Goal: Use online tool/utility: Utilize a website feature to perform a specific function

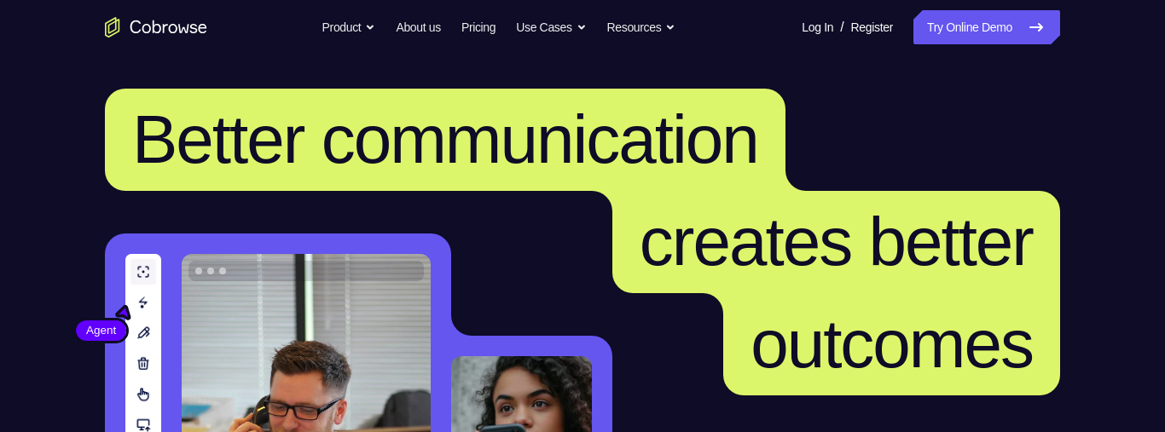
scroll to position [87, 0]
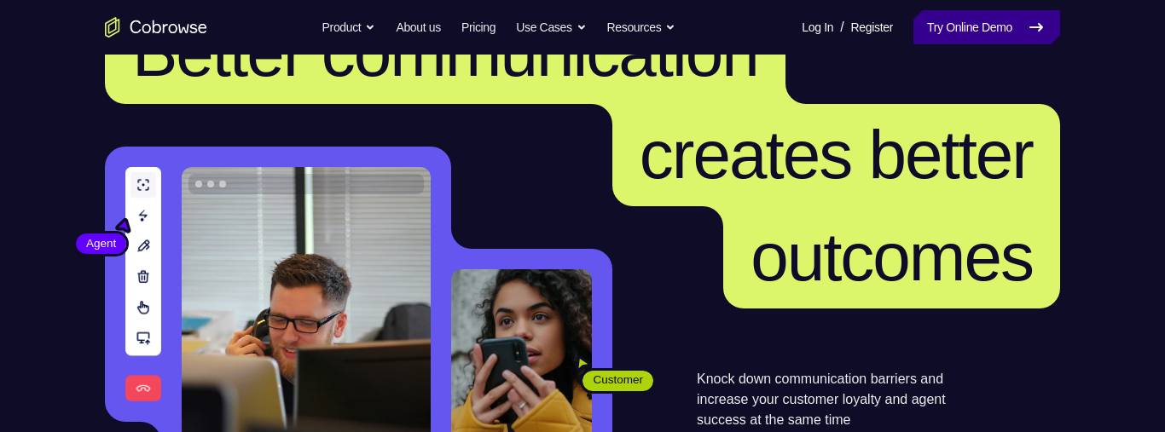
click at [989, 27] on link "Try Online Demo" at bounding box center [986, 27] width 147 height 34
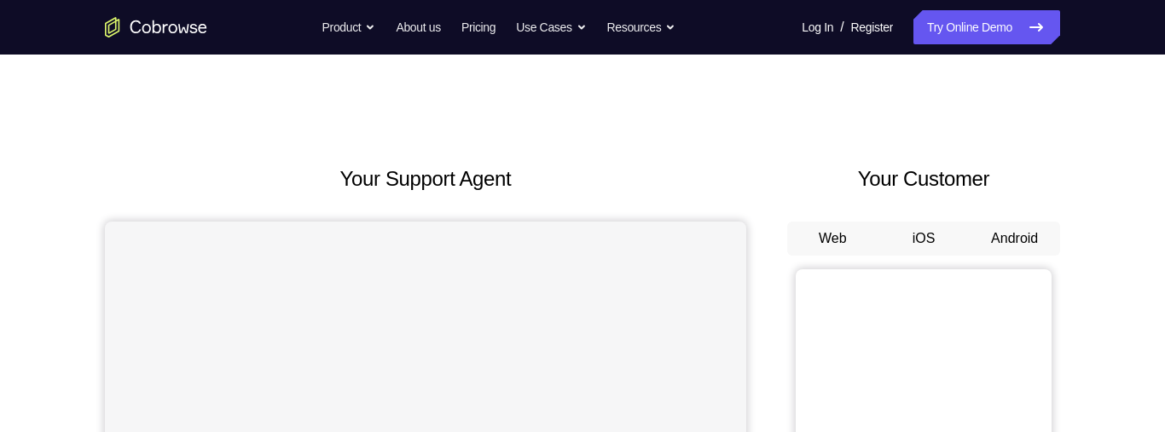
scroll to position [107, 0]
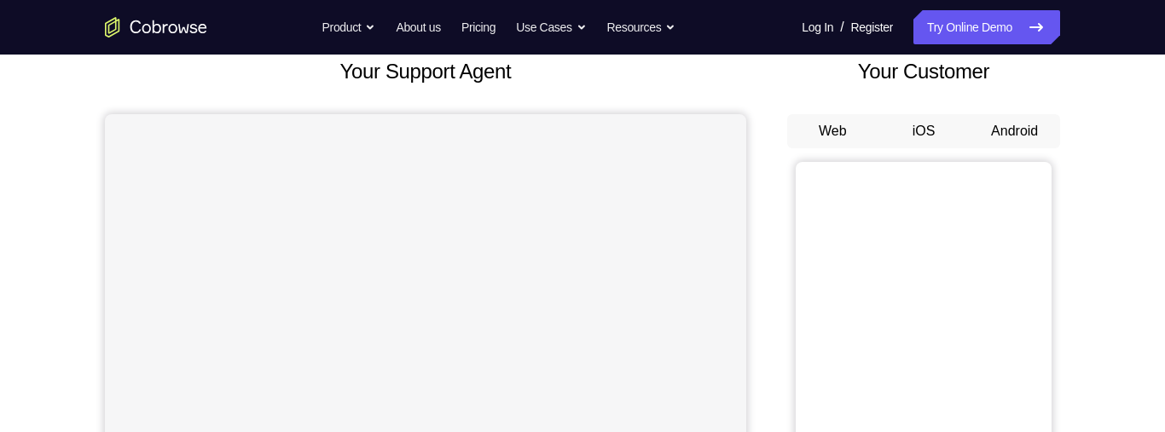
click at [1011, 126] on button "Android" at bounding box center [1014, 131] width 91 height 34
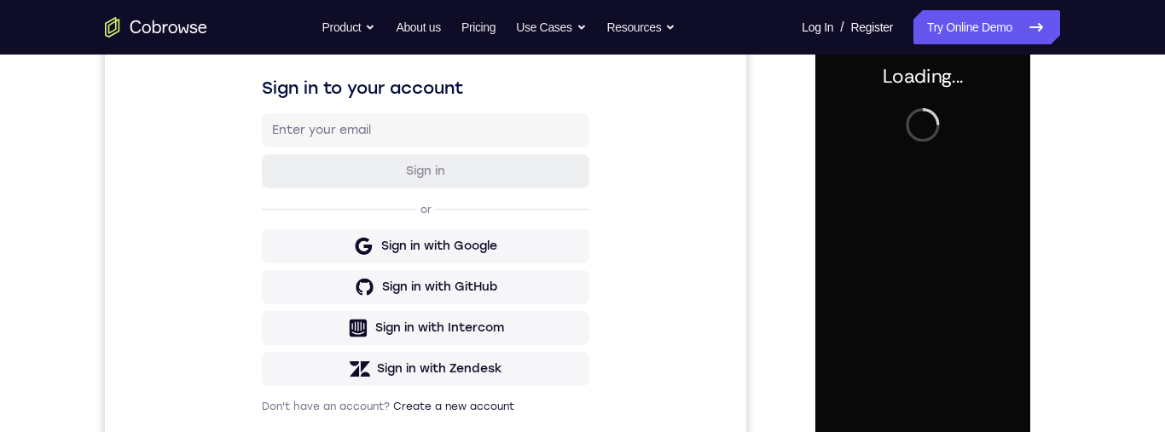
scroll to position [375, 0]
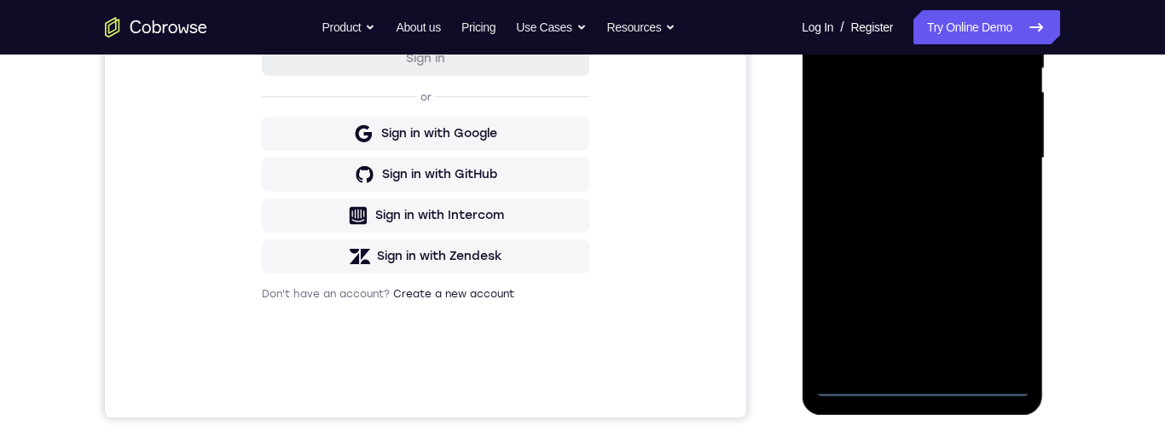
click at [928, 391] on div at bounding box center [921, 159] width 215 height 478
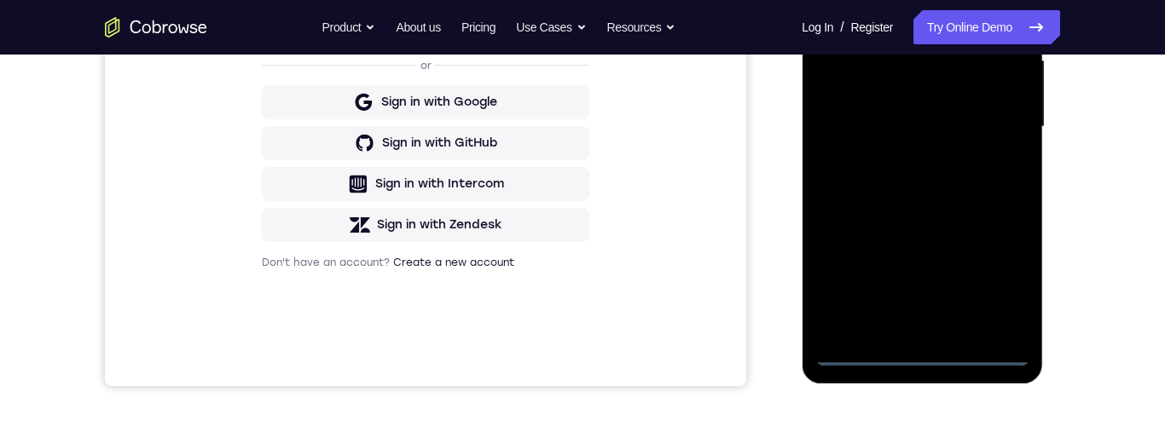
scroll to position [299, 0]
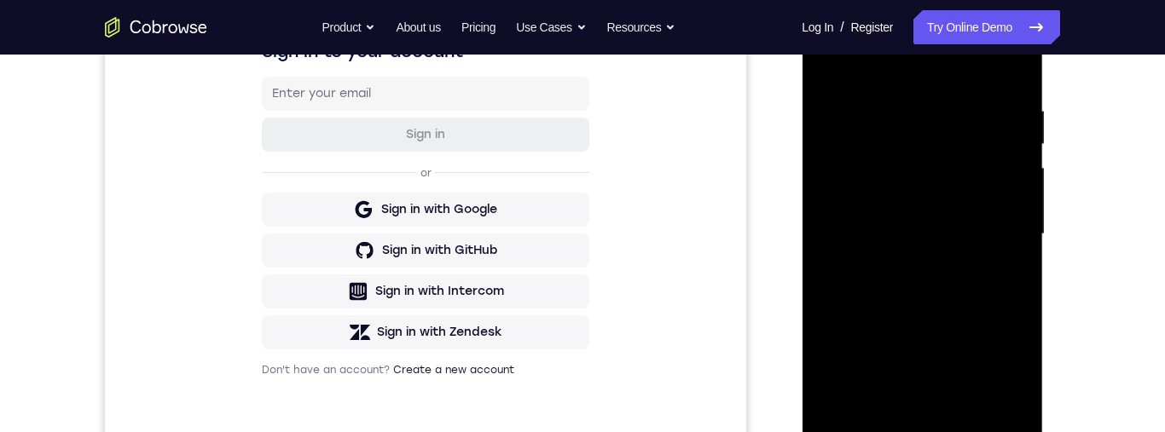
click at [838, 223] on div at bounding box center [921, 235] width 215 height 478
click at [972, 249] on div at bounding box center [921, 236] width 215 height 478
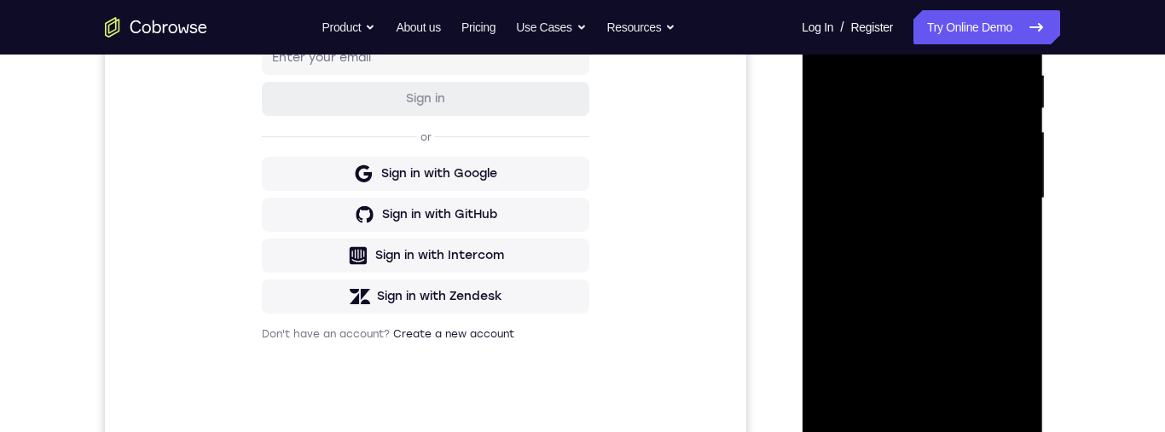
scroll to position [376, 0]
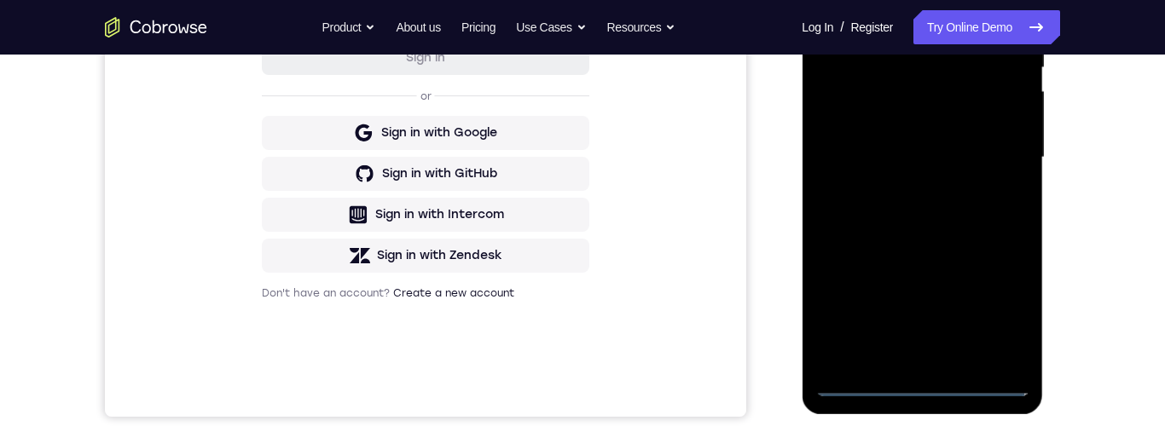
click at [940, 354] on div at bounding box center [921, 158] width 215 height 478
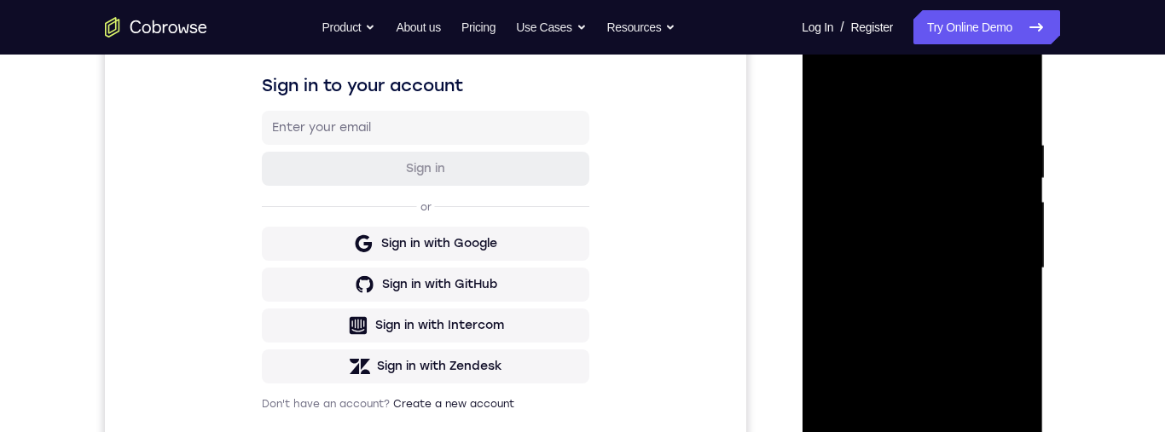
click at [897, 210] on div at bounding box center [921, 269] width 215 height 478
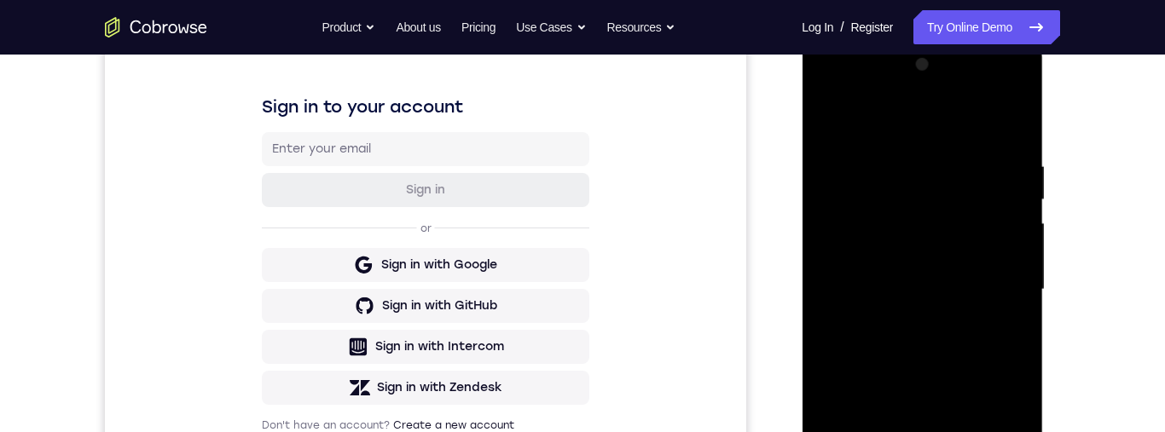
click at [950, 178] on div at bounding box center [921, 290] width 215 height 478
click at [959, 234] on div at bounding box center [921, 290] width 215 height 478
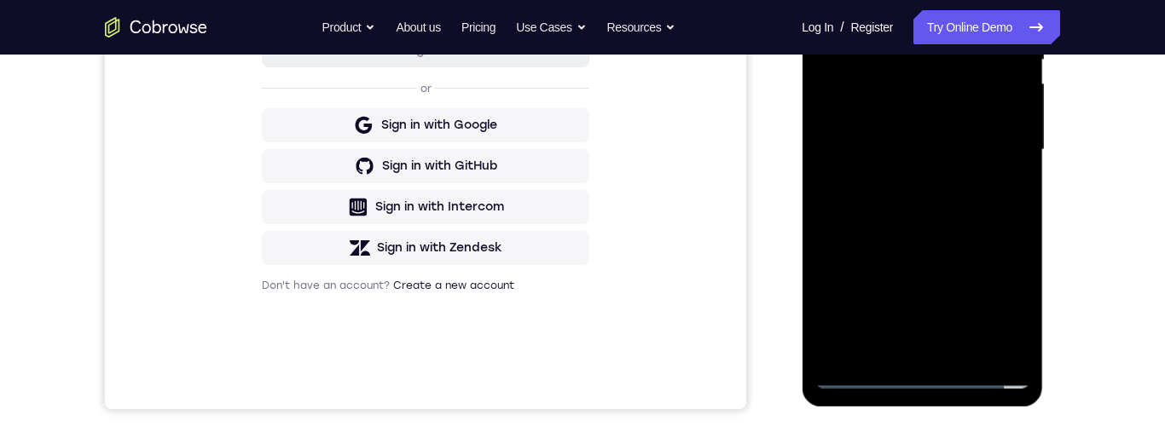
click at [993, 332] on div at bounding box center [921, 150] width 215 height 478
click at [993, 339] on div at bounding box center [921, 150] width 215 height 478
click at [941, 346] on div at bounding box center [921, 150] width 215 height 478
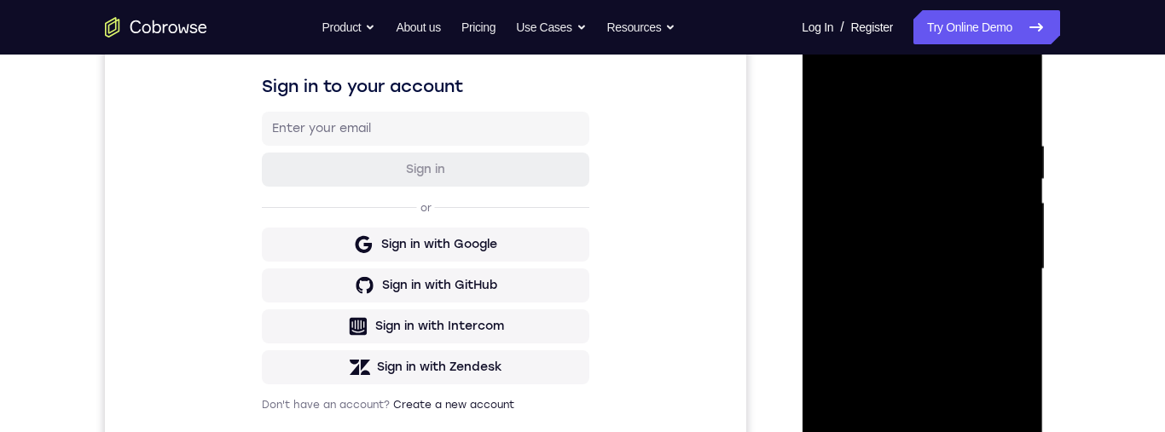
click at [1006, 252] on div at bounding box center [921, 270] width 215 height 478
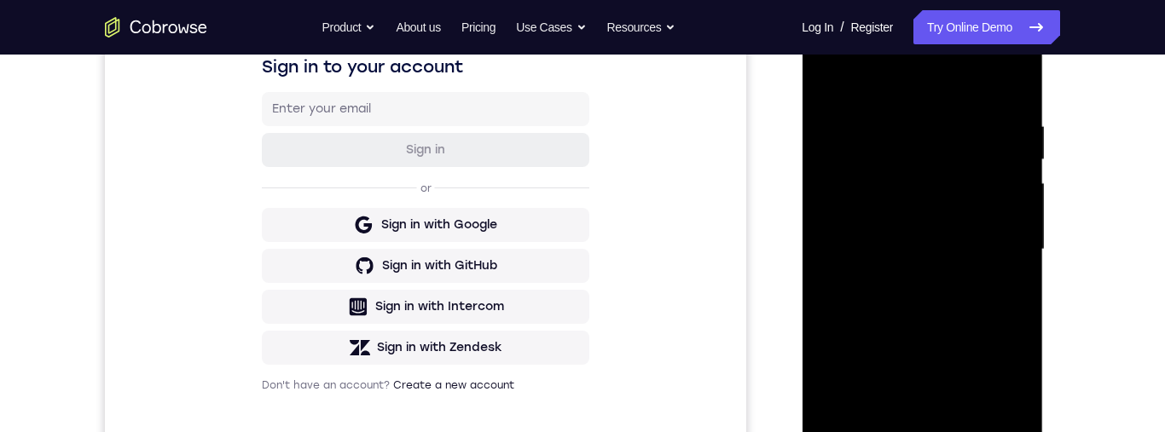
scroll to position [283, 0]
click at [971, 136] on div at bounding box center [921, 251] width 215 height 478
click at [944, 156] on div at bounding box center [921, 251] width 215 height 478
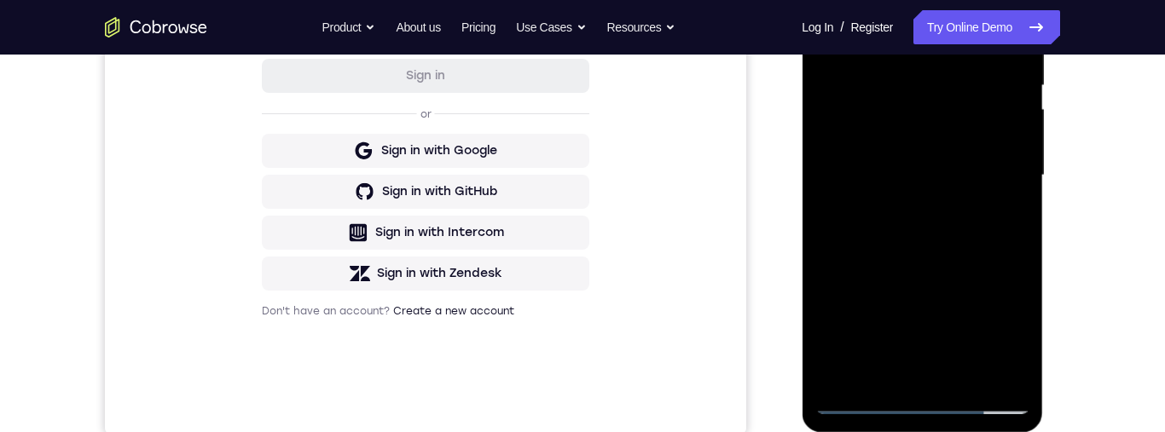
scroll to position [433, 0]
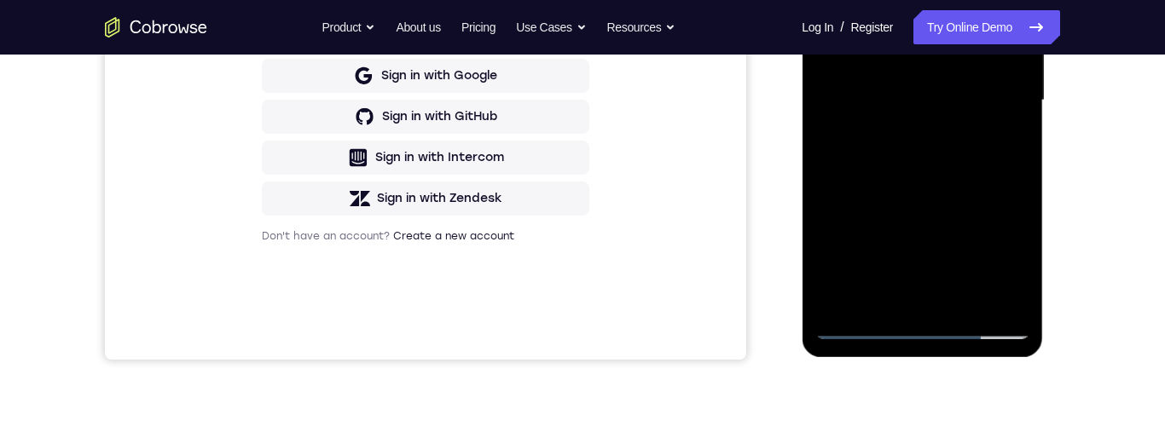
click at [868, 325] on div at bounding box center [921, 101] width 215 height 478
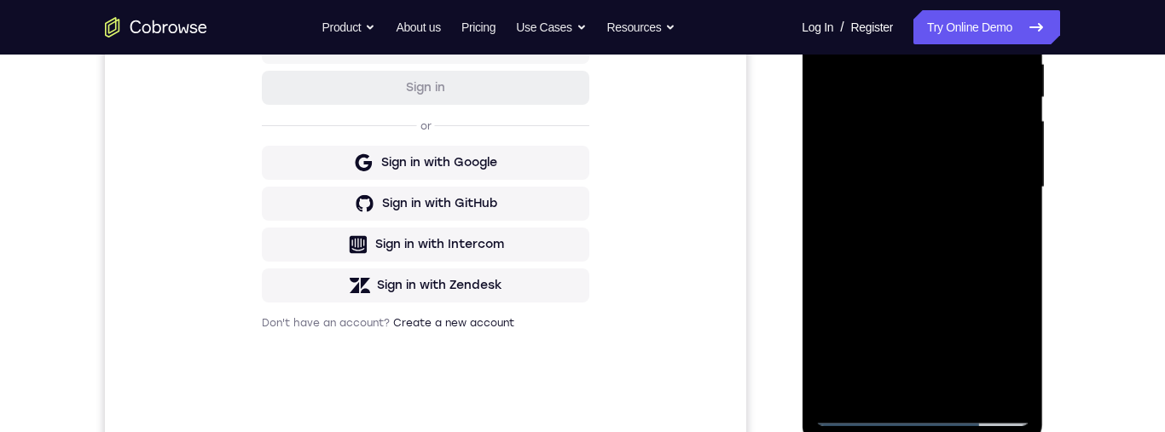
scroll to position [333, 0]
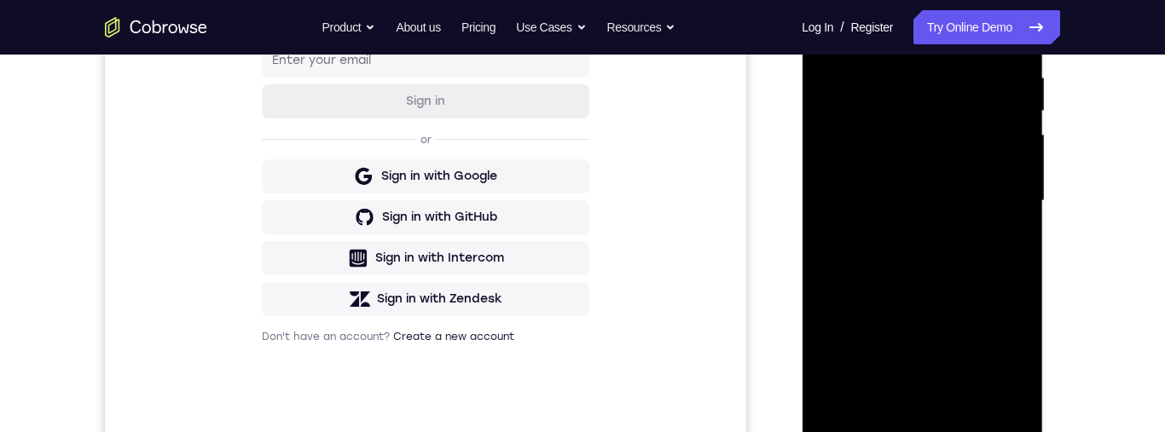
click at [946, 296] on div at bounding box center [921, 201] width 215 height 478
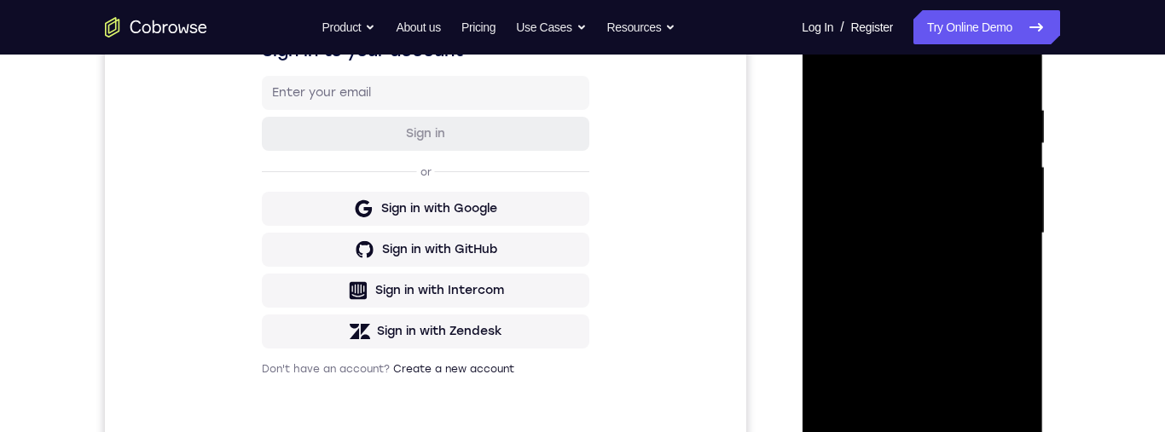
scroll to position [320, 0]
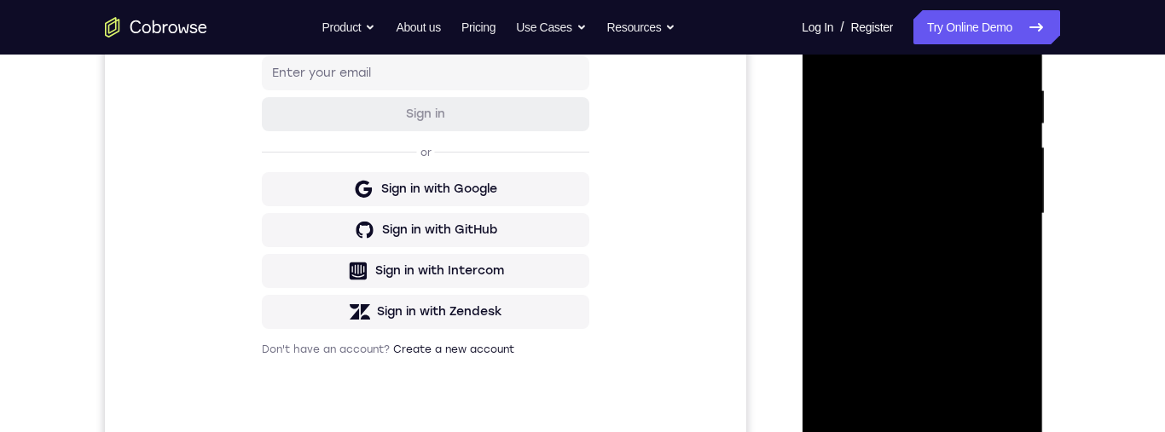
click at [1009, 275] on div at bounding box center [921, 214] width 215 height 478
click at [967, 211] on div at bounding box center [921, 214] width 215 height 478
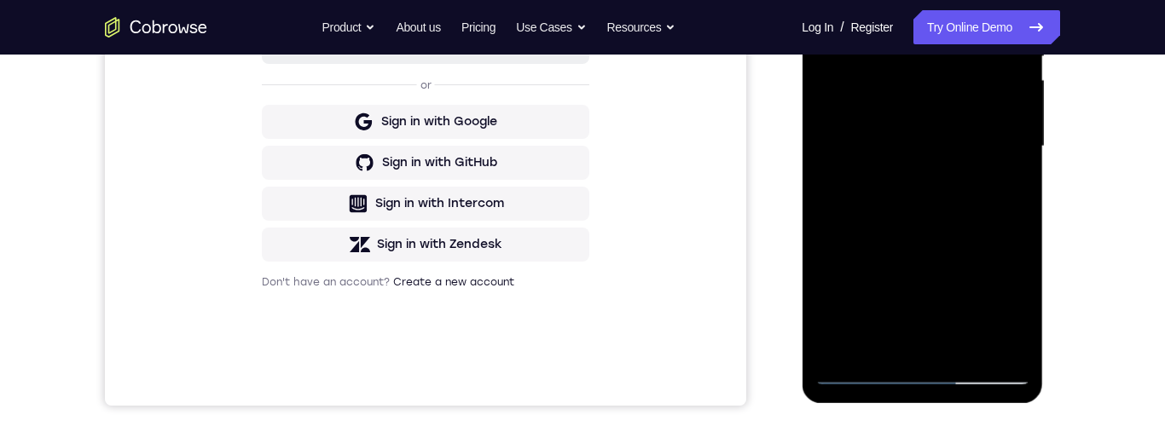
scroll to position [433, 0]
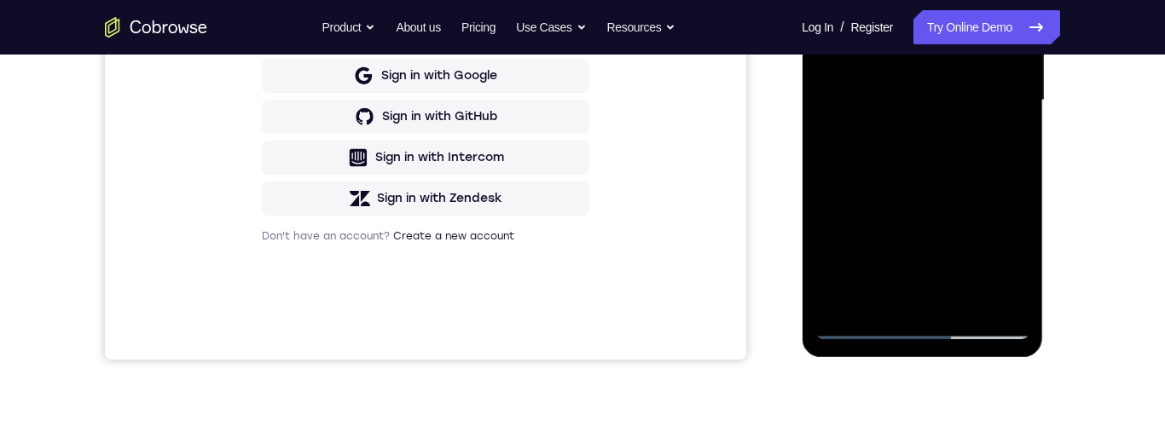
click at [993, 184] on div at bounding box center [921, 101] width 215 height 478
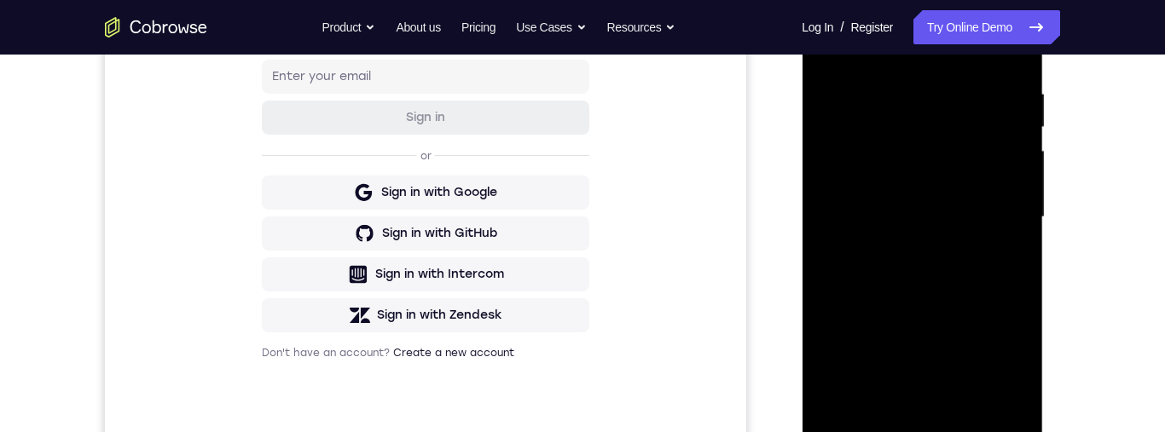
scroll to position [258, 0]
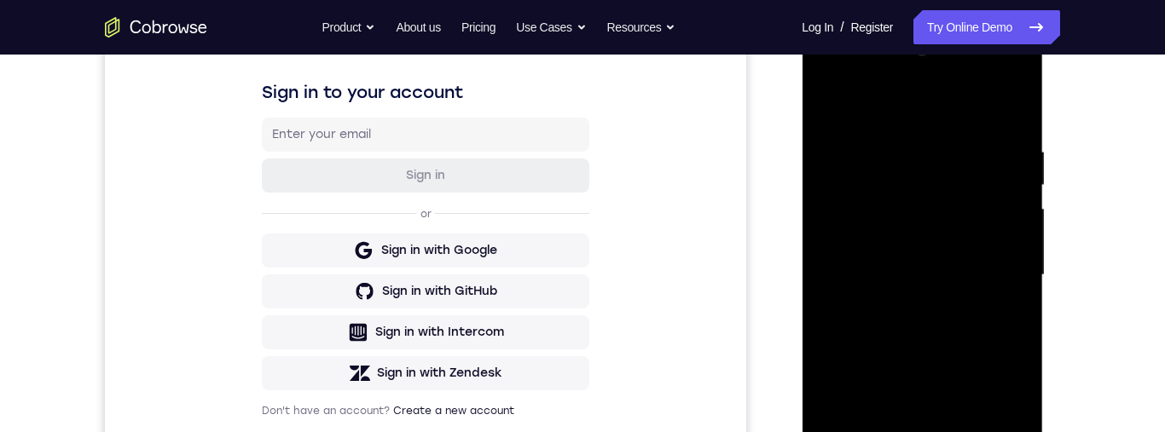
click at [976, 222] on div at bounding box center [921, 276] width 215 height 478
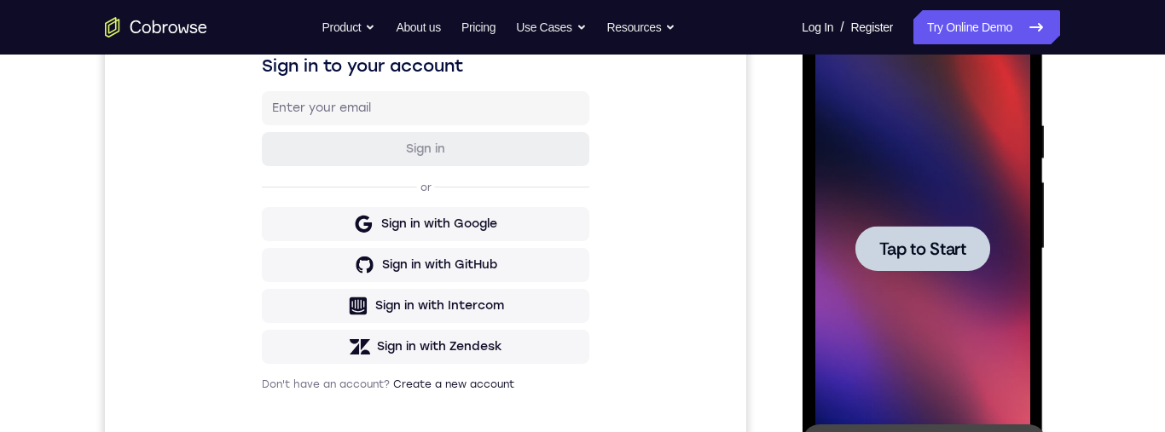
scroll to position [380, 0]
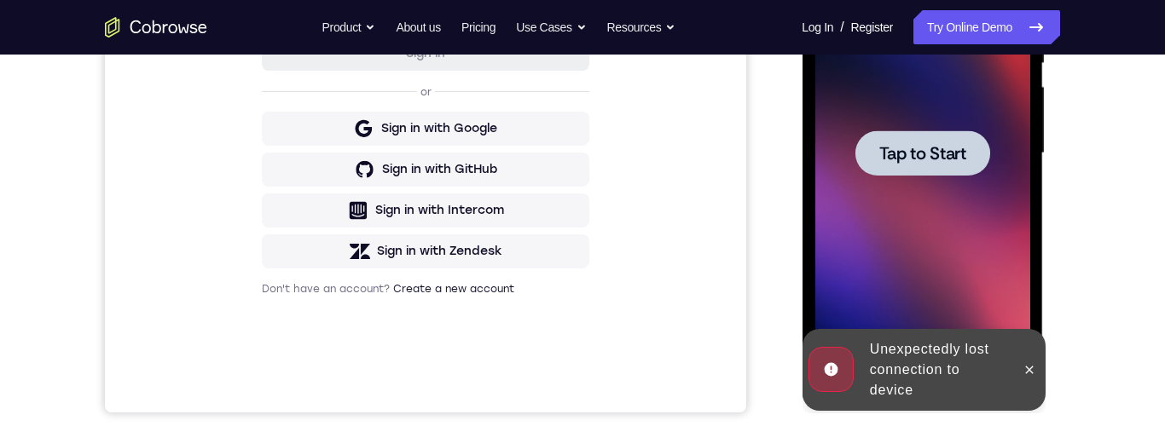
click at [936, 162] on span "Tap to Start" at bounding box center [921, 153] width 87 height 17
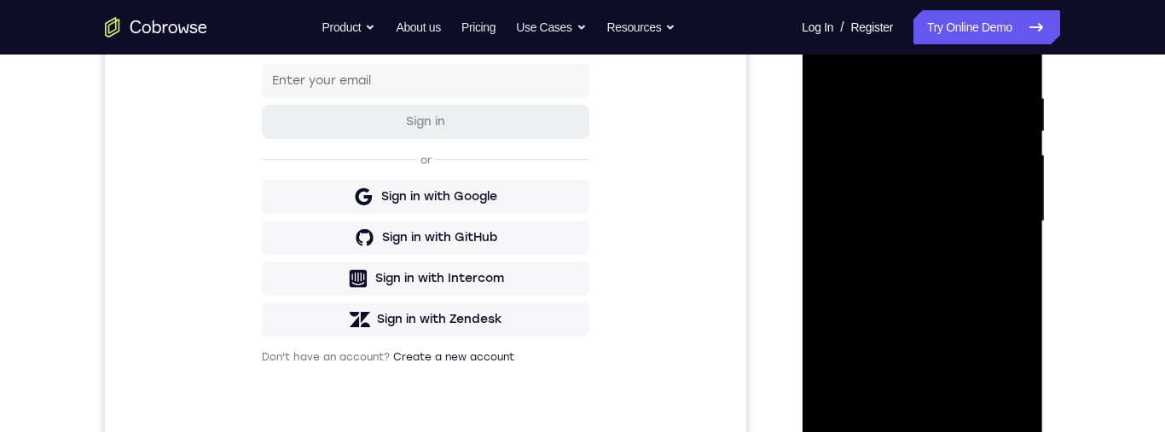
scroll to position [432, 0]
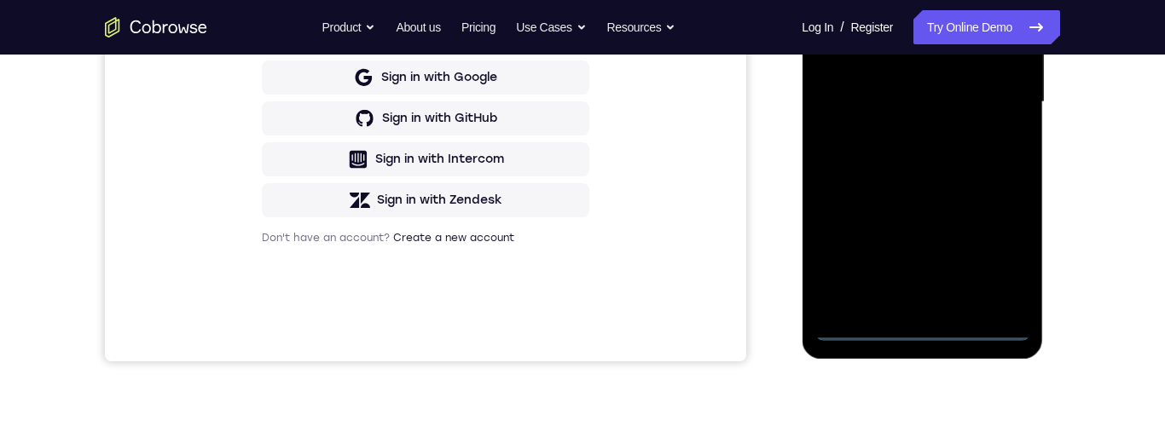
click at [924, 334] on div at bounding box center [921, 103] width 215 height 478
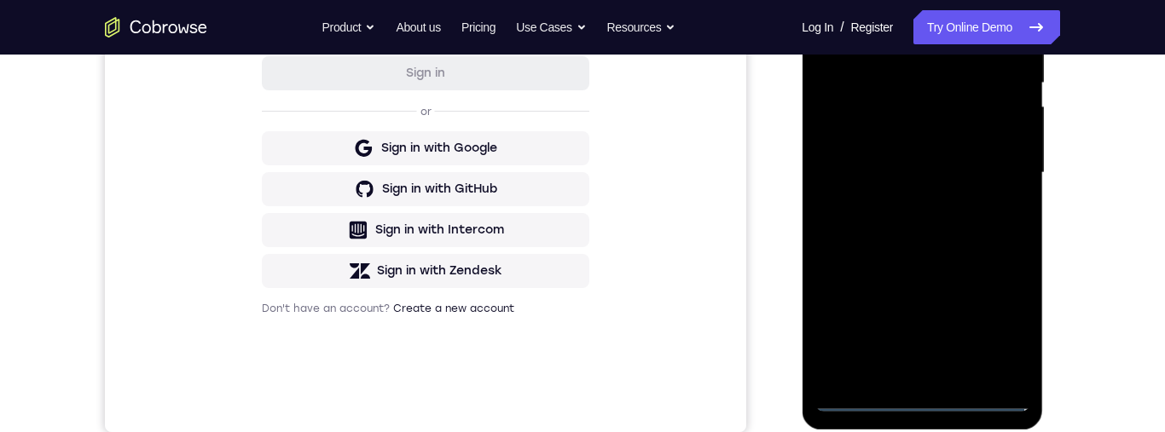
click at [864, 147] on div at bounding box center [921, 173] width 215 height 478
click at [951, 186] on div at bounding box center [921, 173] width 215 height 478
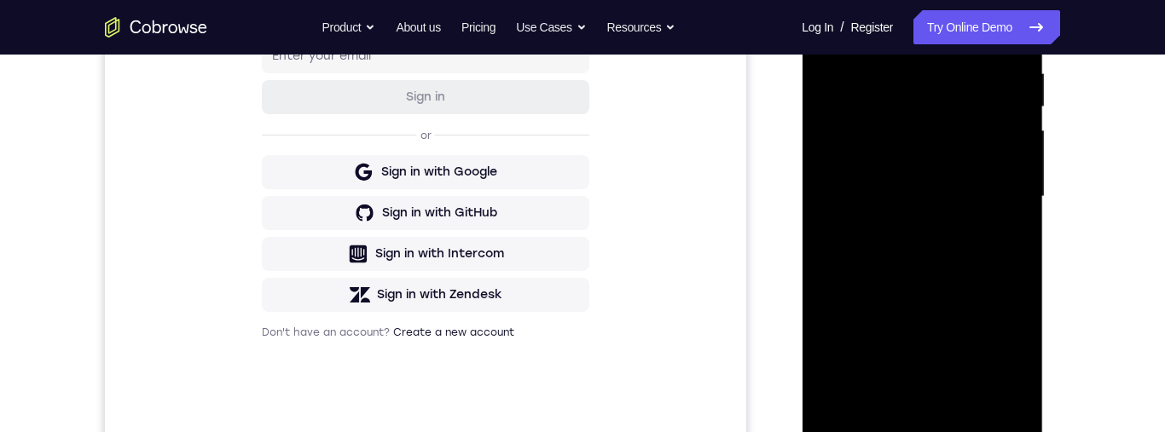
click at [940, 396] on div at bounding box center [921, 197] width 215 height 478
click at [914, 146] on div at bounding box center [921, 197] width 215 height 478
click at [948, 84] on div at bounding box center [921, 197] width 215 height 478
click at [963, 139] on div at bounding box center [921, 197] width 215 height 478
click at [988, 390] on div at bounding box center [921, 197] width 215 height 478
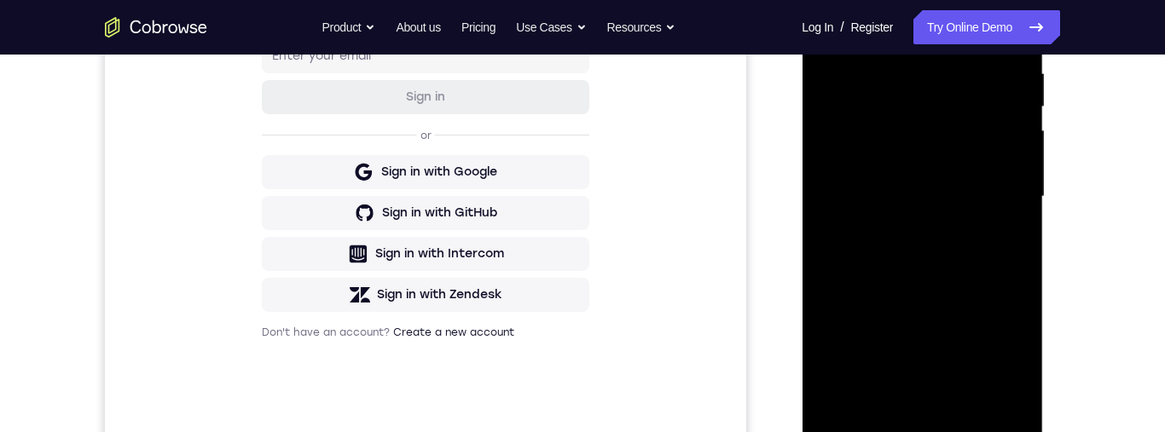
click at [1003, 389] on div at bounding box center [921, 197] width 215 height 478
click at [938, 389] on div at bounding box center [921, 197] width 215 height 478
click at [1010, 199] on div at bounding box center [921, 197] width 215 height 478
click at [930, 227] on div at bounding box center [921, 197] width 215 height 478
click at [996, 271] on div at bounding box center [921, 197] width 215 height 478
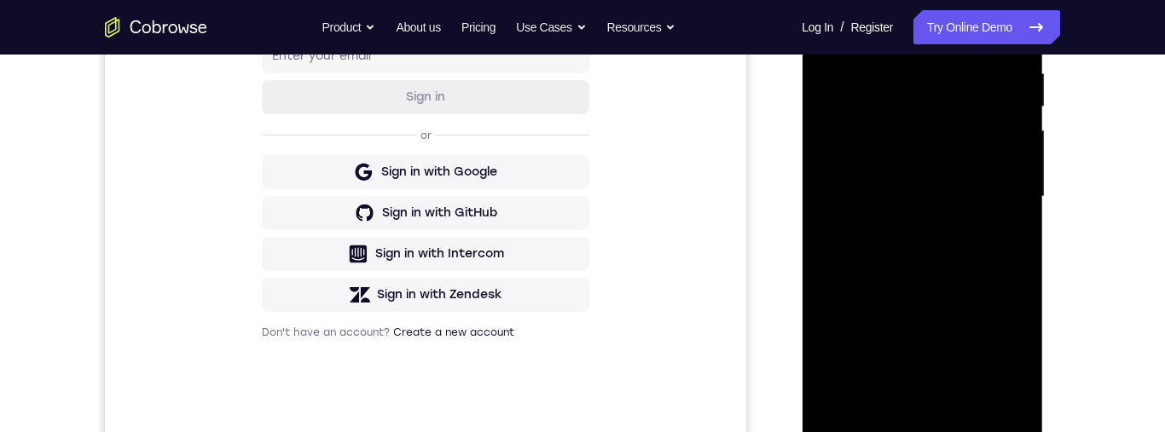
click at [914, 150] on div at bounding box center [921, 197] width 215 height 478
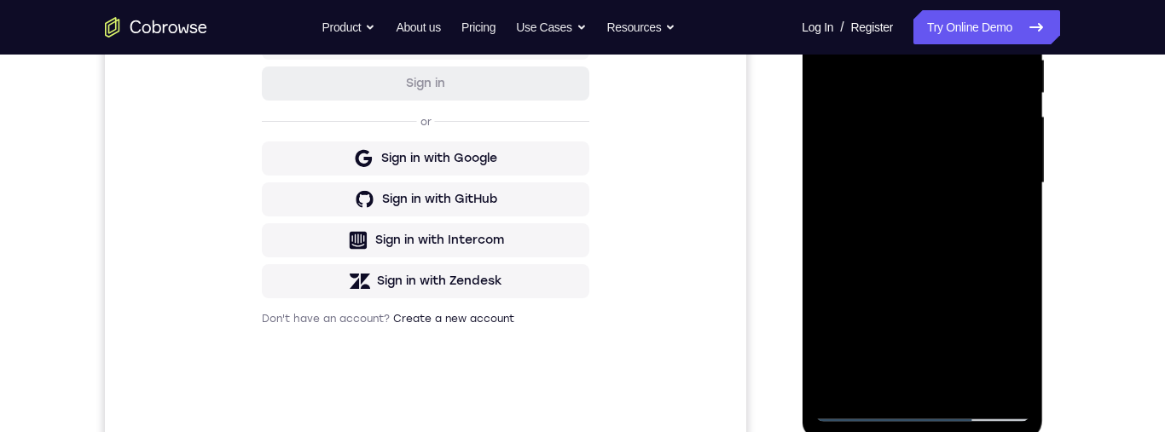
scroll to position [428, 0]
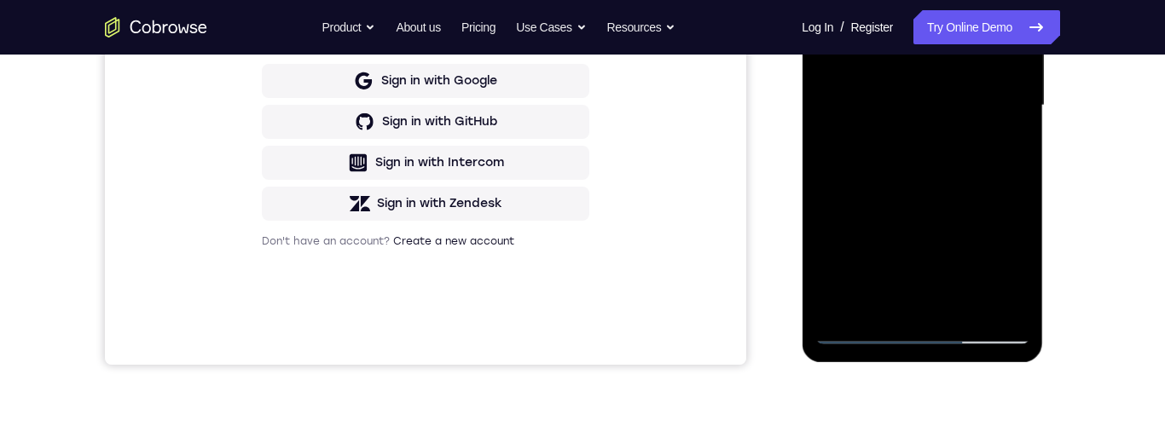
click at [955, 256] on div at bounding box center [921, 106] width 215 height 478
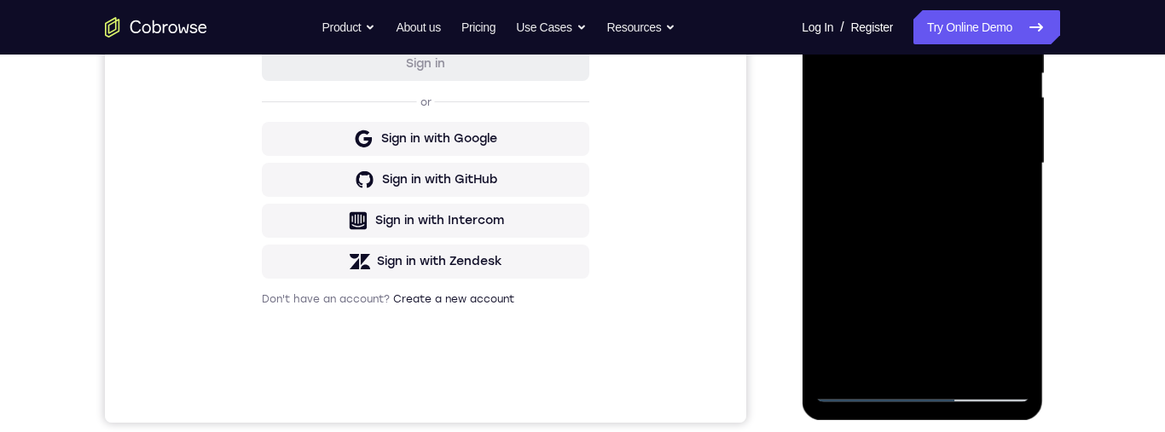
scroll to position [432, 0]
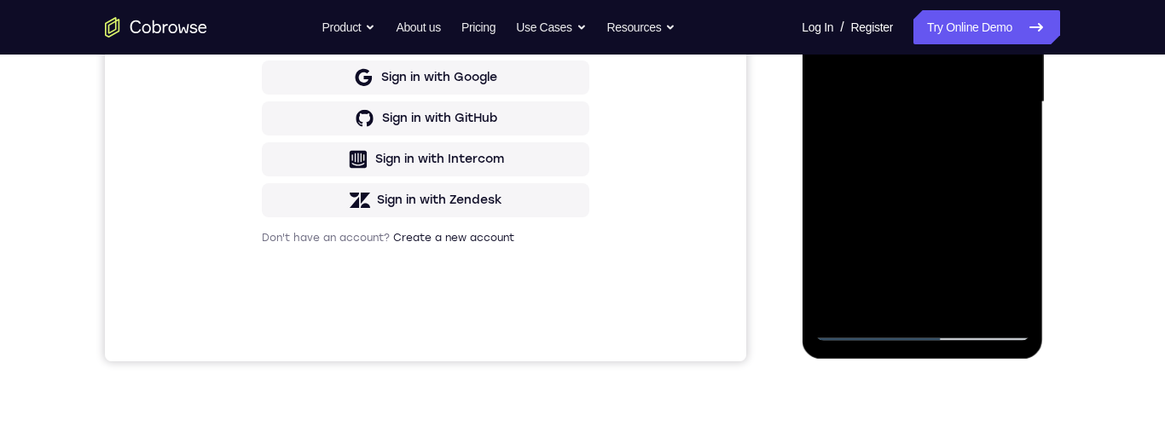
click at [857, 331] on div at bounding box center [921, 103] width 215 height 478
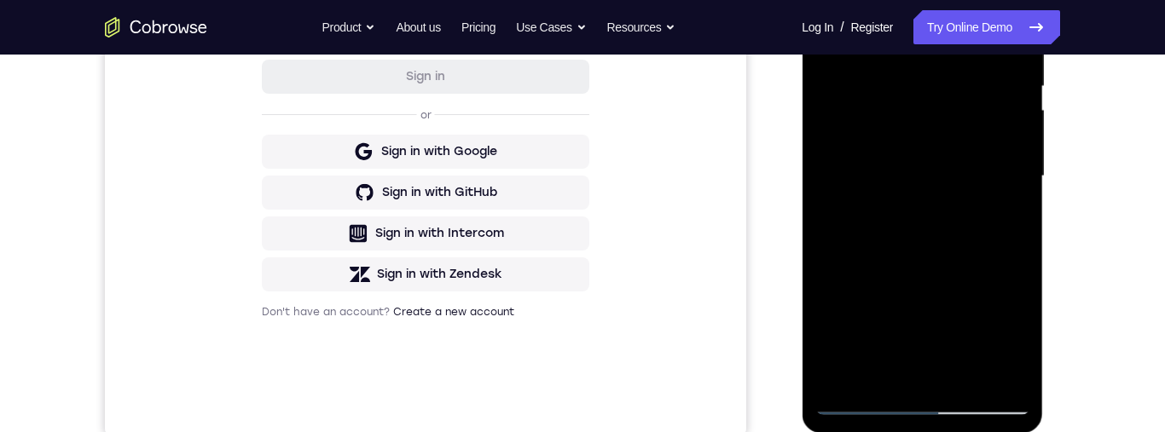
scroll to position [438, 0]
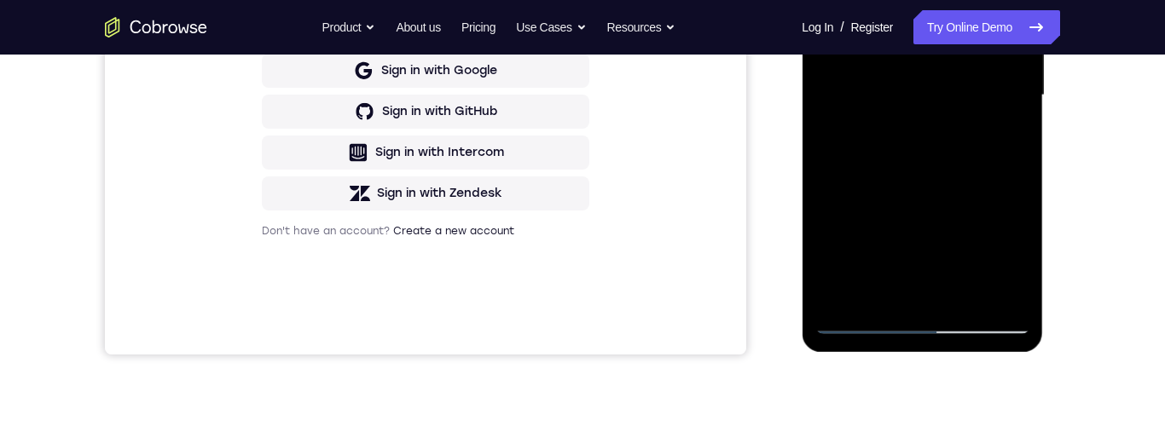
click at [957, 243] on div at bounding box center [921, 96] width 215 height 478
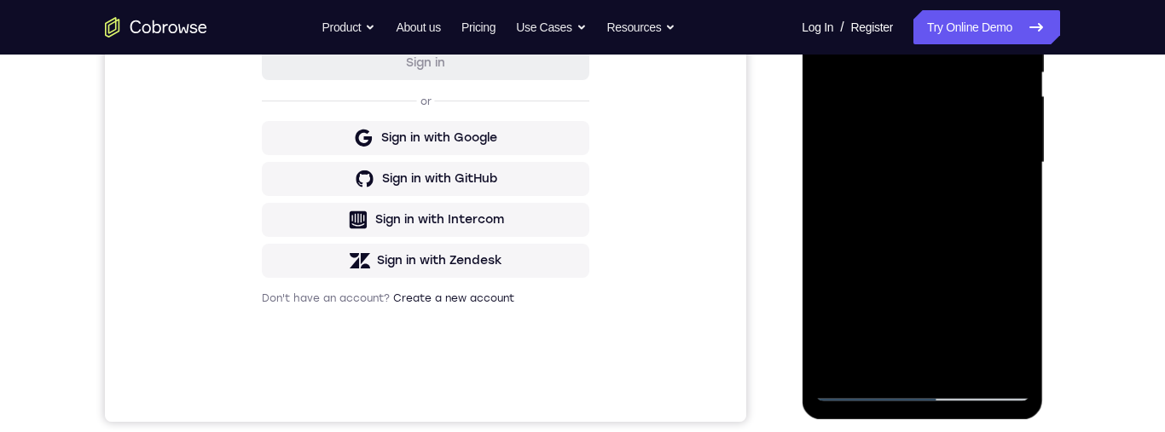
scroll to position [403, 0]
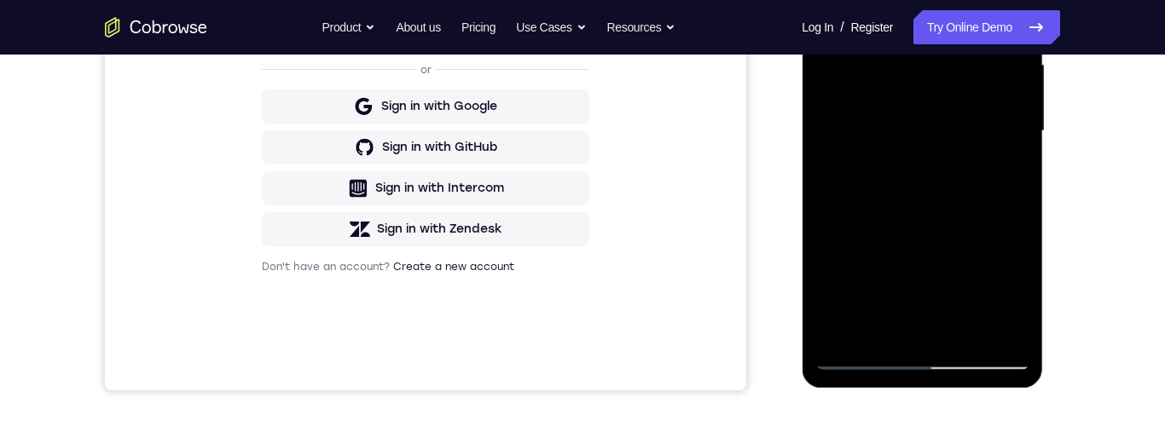
click at [866, 359] on div at bounding box center [921, 132] width 215 height 478
click at [863, 362] on div at bounding box center [921, 132] width 215 height 478
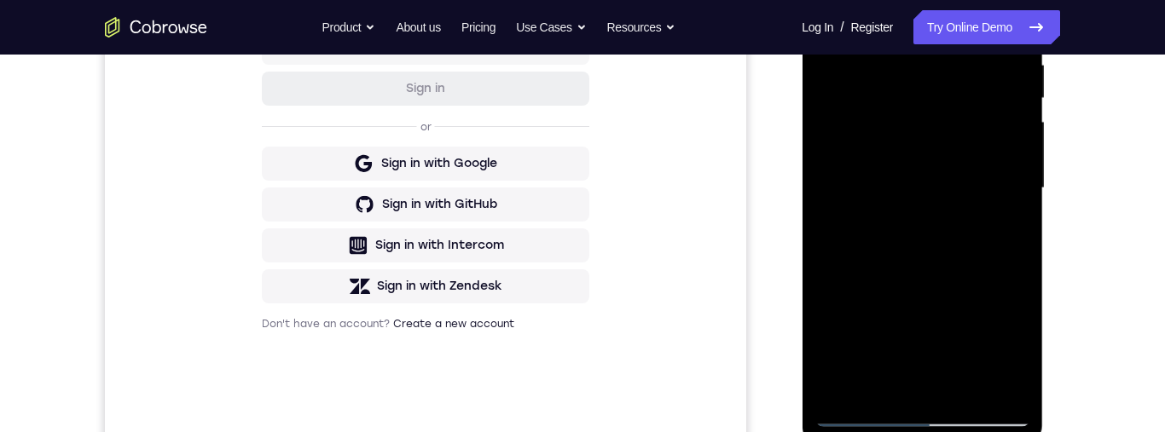
scroll to position [346, 0]
click at [859, 422] on div at bounding box center [921, 188] width 215 height 478
click at [925, 229] on div at bounding box center [921, 188] width 215 height 478
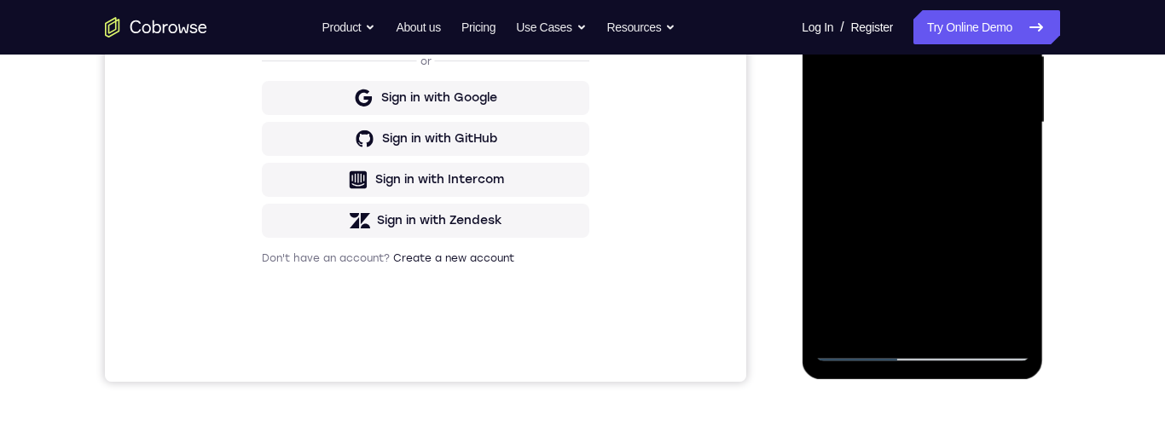
click at [870, 350] on div at bounding box center [921, 123] width 215 height 478
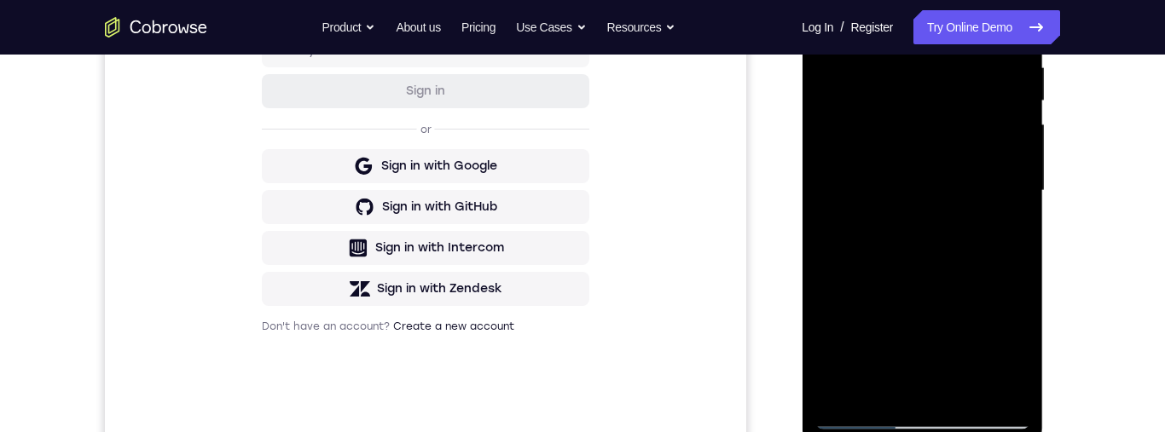
scroll to position [374, 0]
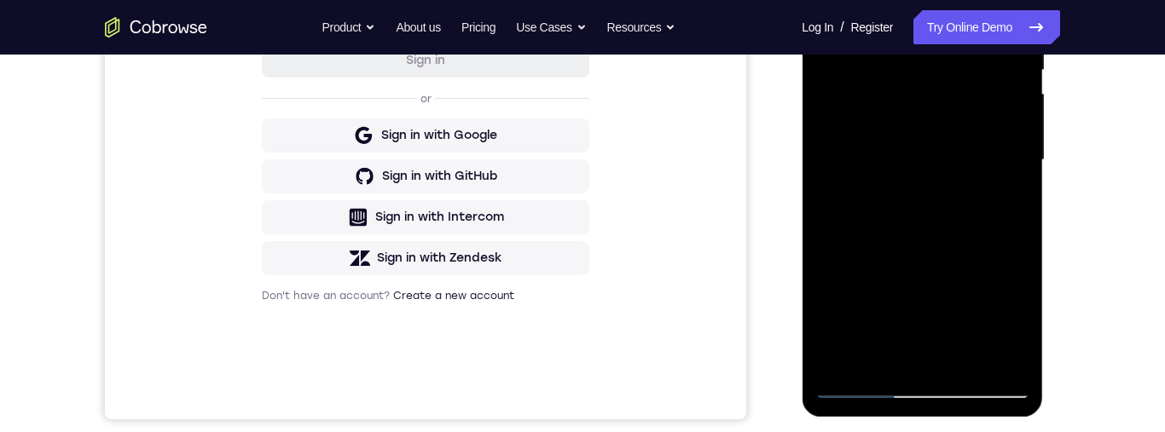
click at [868, 389] on div at bounding box center [921, 161] width 215 height 478
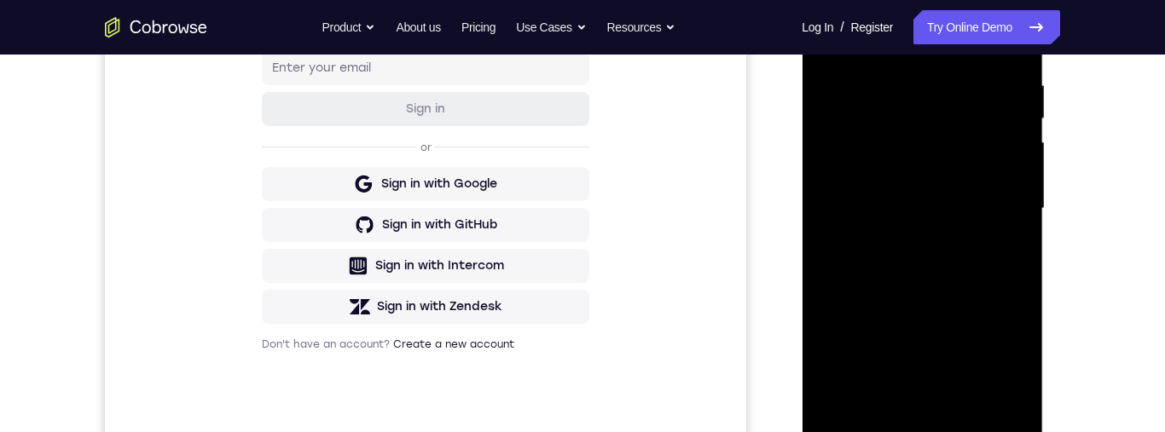
click at [949, 139] on div at bounding box center [921, 209] width 215 height 478
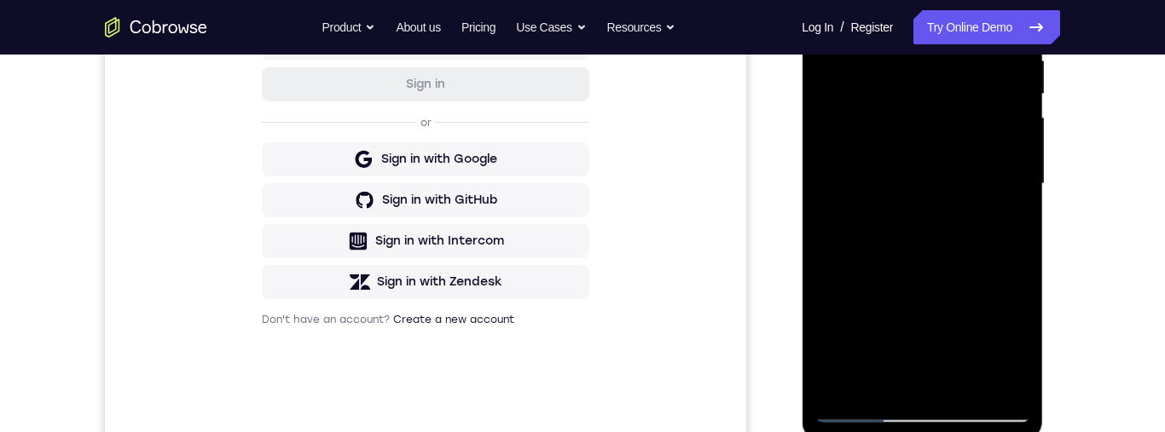
click at [946, 113] on div at bounding box center [921, 184] width 215 height 478
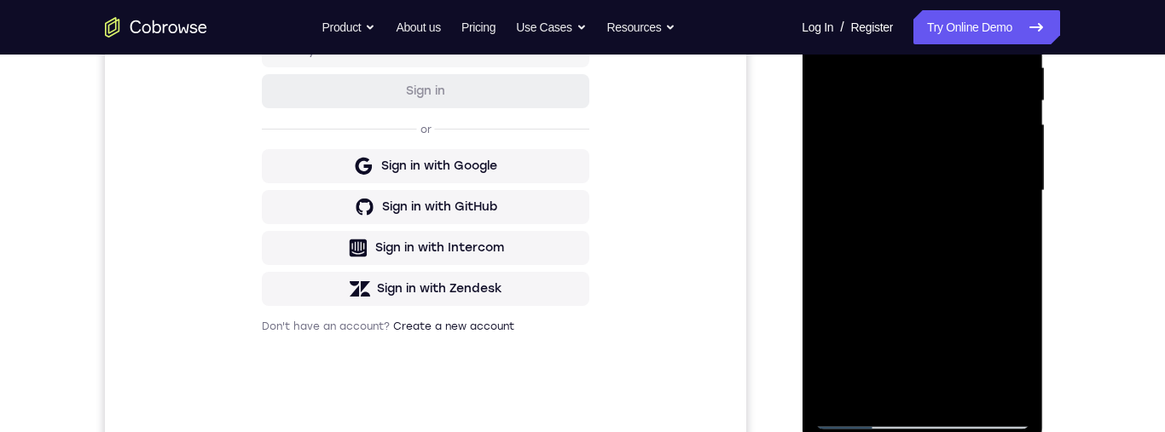
scroll to position [377, 0]
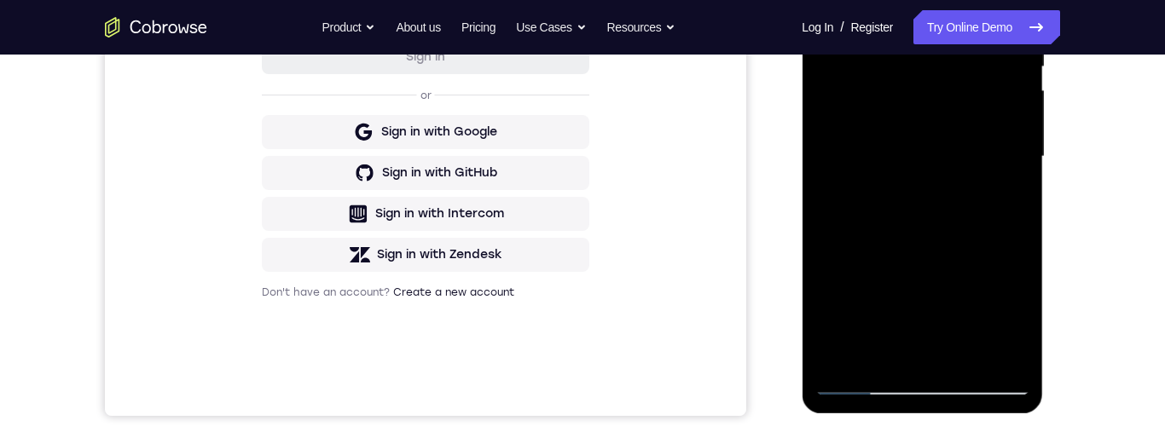
click at [860, 383] on div at bounding box center [921, 157] width 215 height 478
click at [965, 212] on div at bounding box center [921, 157] width 215 height 478
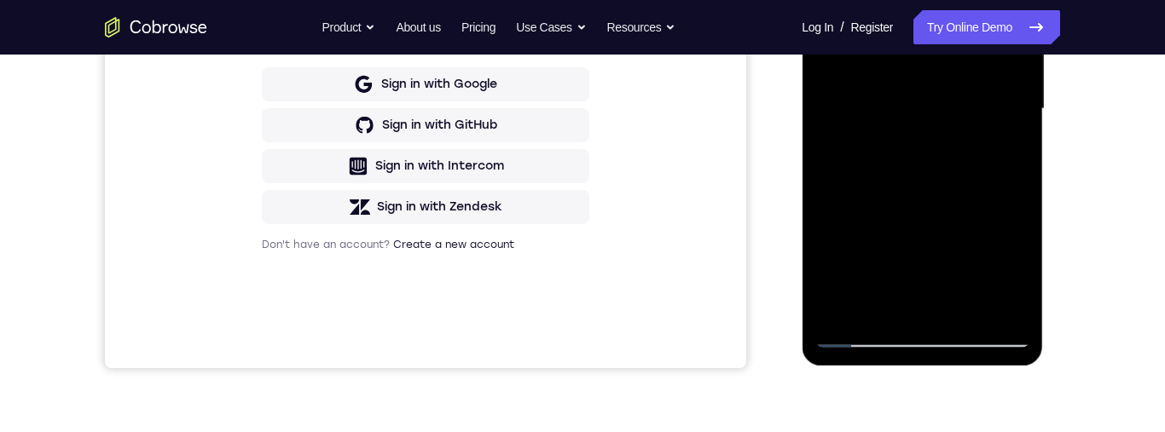
scroll to position [509, 0]
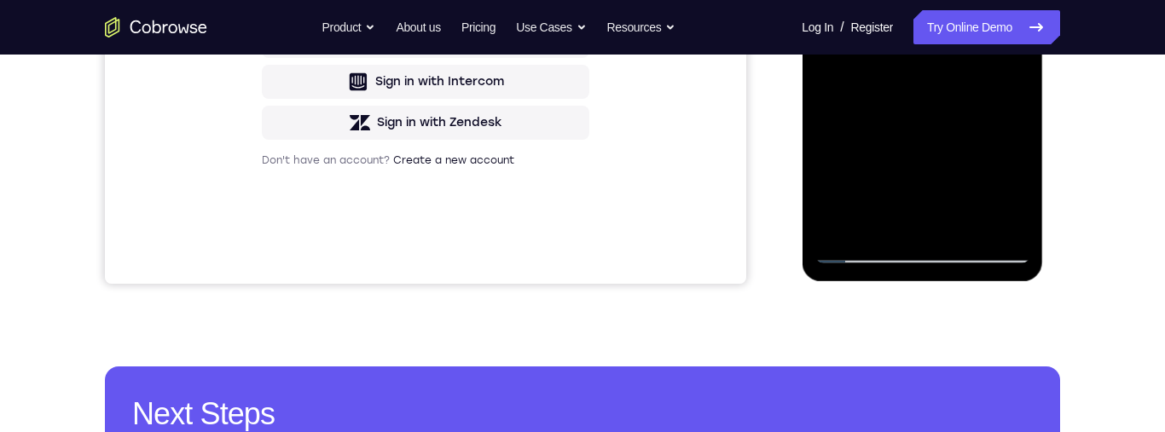
click at [862, 255] on div at bounding box center [921, 25] width 215 height 478
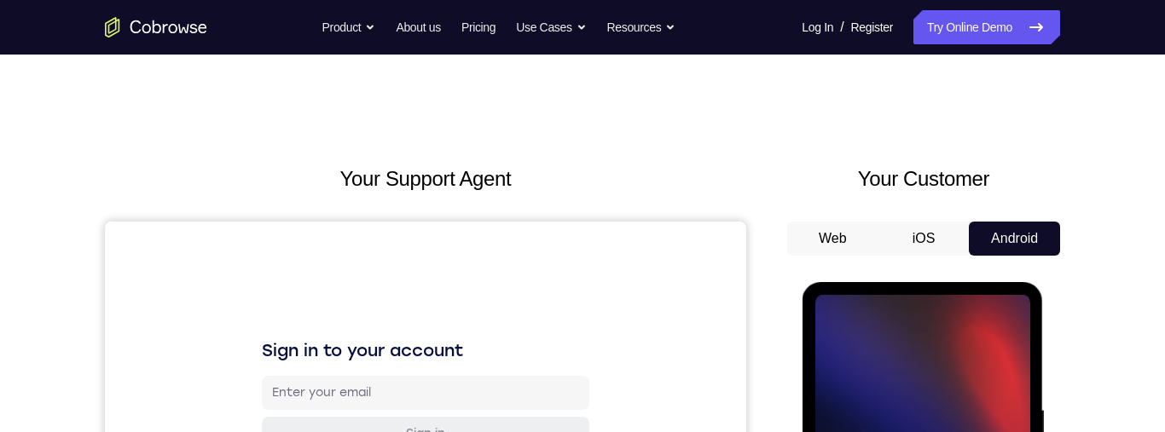
scroll to position [205, 0]
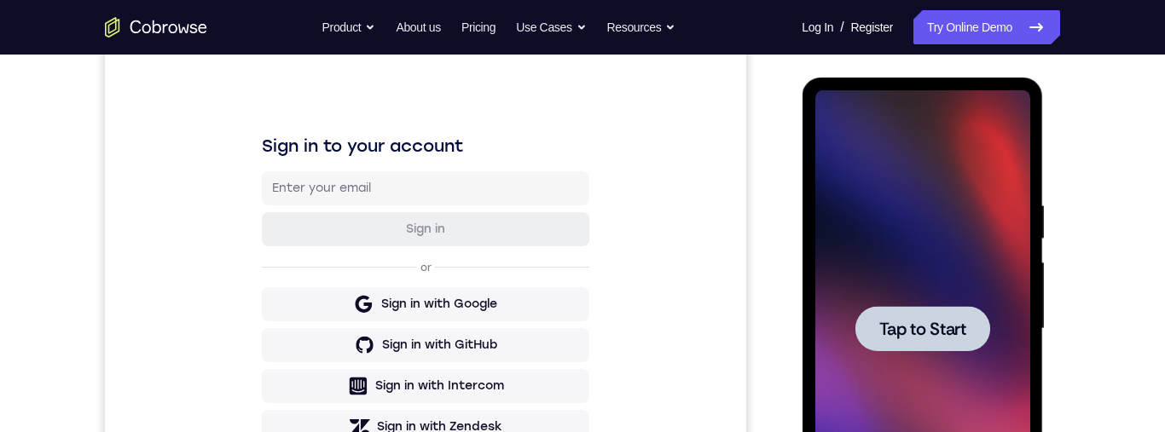
click at [930, 331] on span "Tap to Start" at bounding box center [921, 329] width 87 height 17
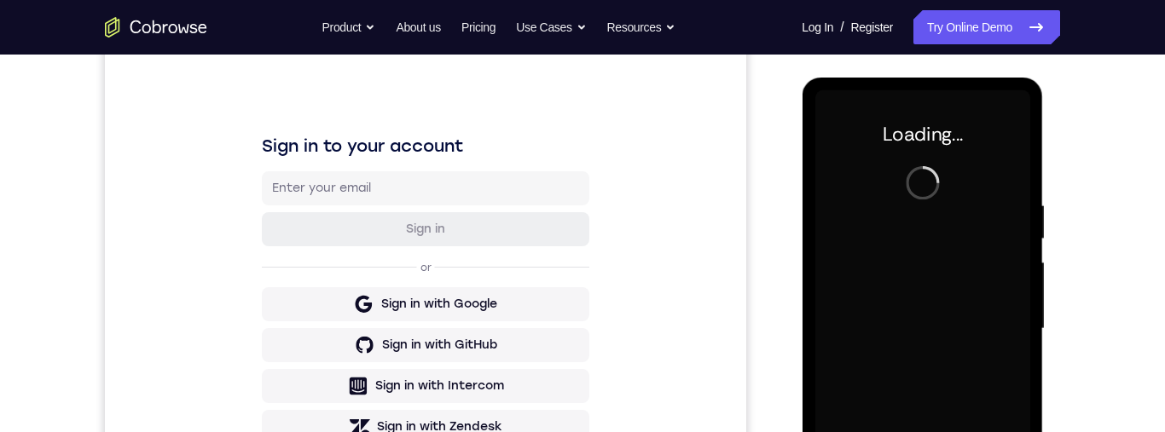
scroll to position [396, 0]
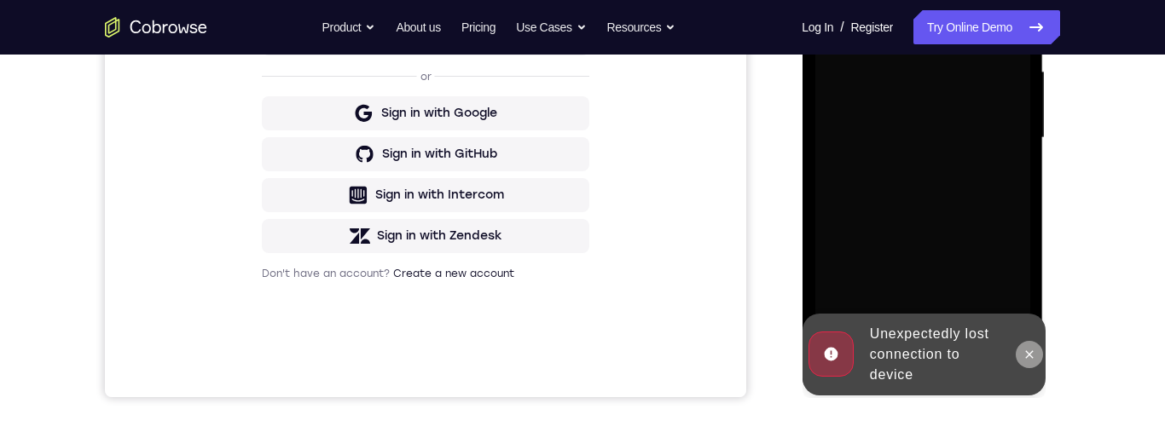
click at [1034, 356] on icon at bounding box center [1029, 355] width 14 height 14
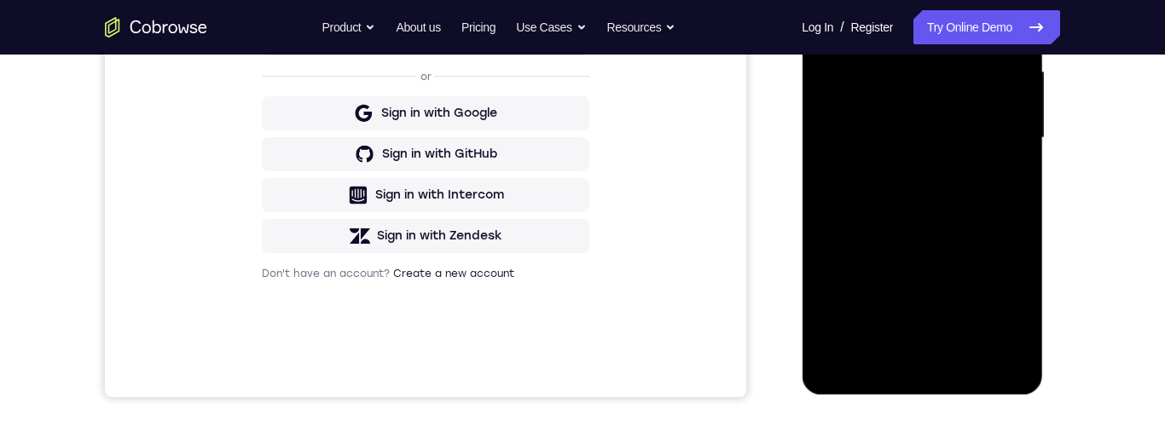
scroll to position [404, 0]
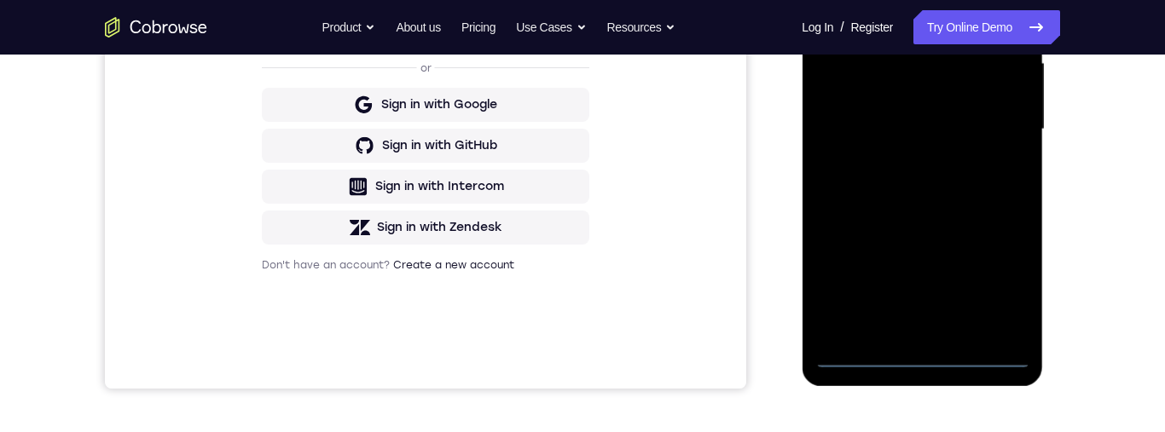
click at [928, 365] on div at bounding box center [921, 130] width 215 height 478
click at [858, 105] on div at bounding box center [921, 130] width 215 height 478
click at [959, 154] on div at bounding box center [921, 130] width 215 height 478
click at [947, 324] on div at bounding box center [921, 130] width 215 height 478
click at [913, 67] on div at bounding box center [921, 130] width 215 height 478
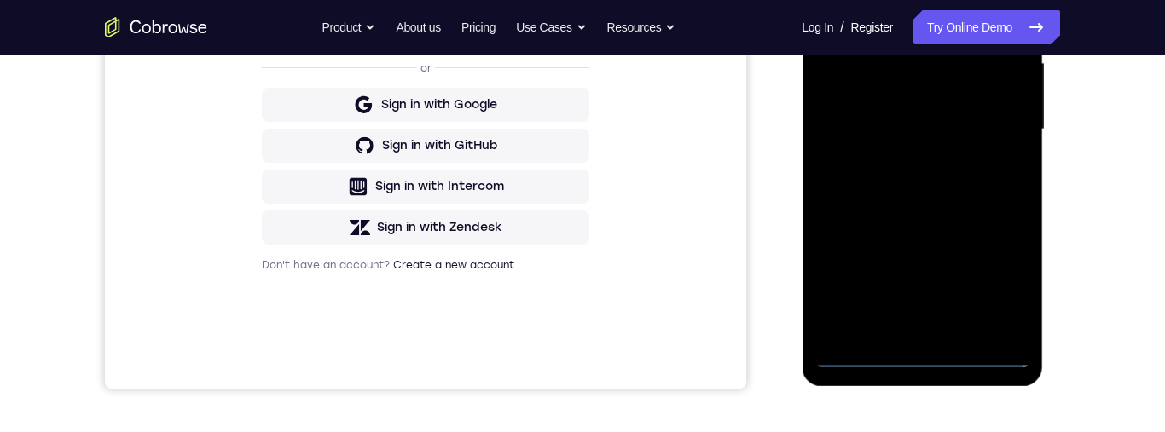
scroll to position [306, 0]
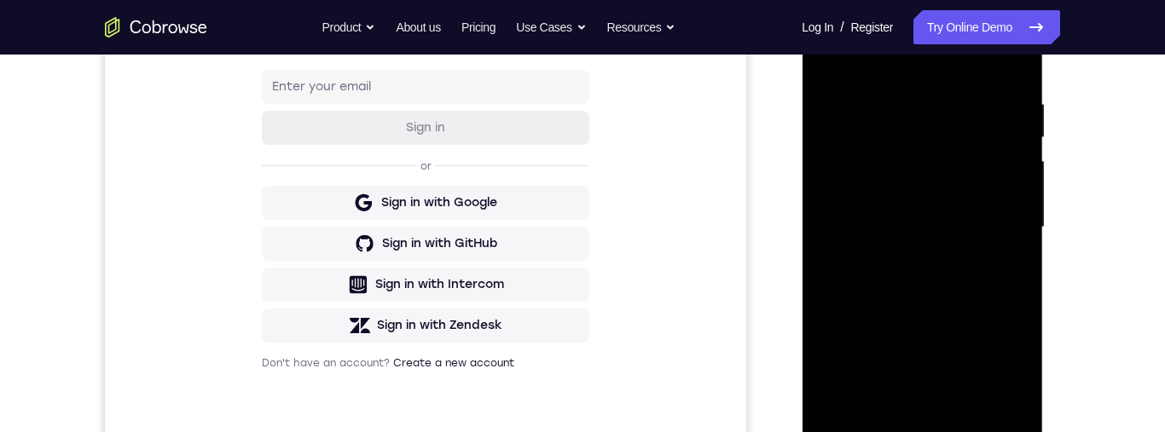
click at [954, 116] on div at bounding box center [921, 228] width 215 height 478
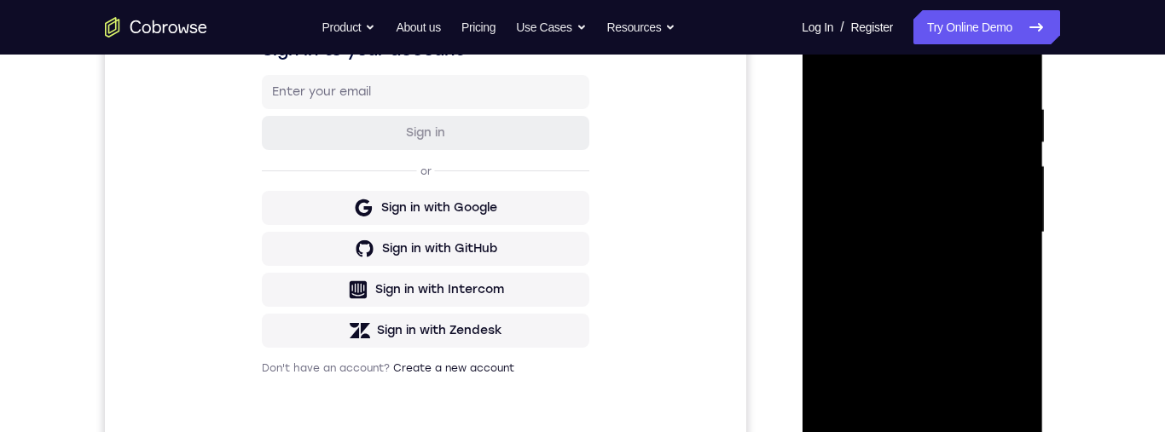
click at [946, 173] on div at bounding box center [921, 233] width 215 height 478
click at [997, 263] on div at bounding box center [921, 233] width 215 height 478
click at [946, 155] on div at bounding box center [921, 233] width 215 height 478
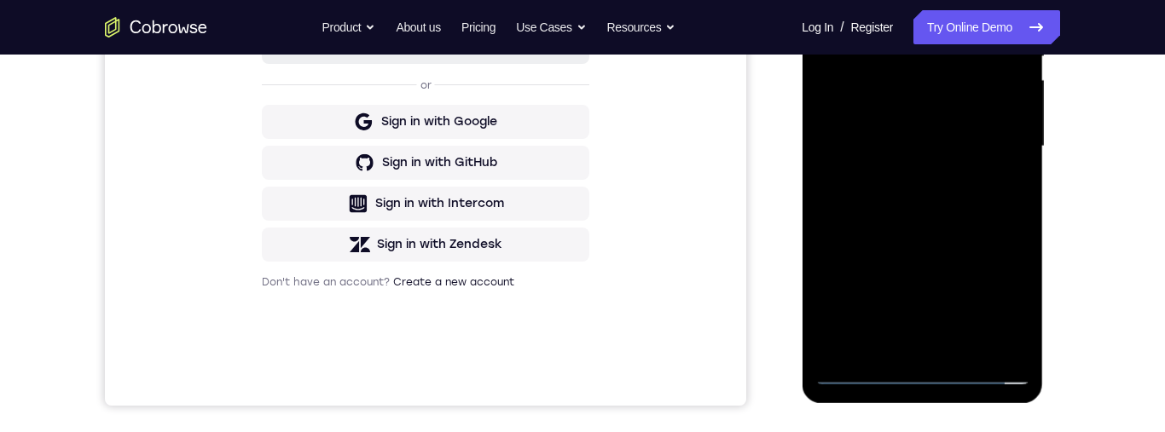
click at [999, 326] on div at bounding box center [921, 147] width 215 height 478
click at [995, 347] on div at bounding box center [921, 147] width 215 height 478
click at [959, 351] on div at bounding box center [921, 147] width 215 height 478
click at [925, 377] on div at bounding box center [921, 147] width 215 height 478
click at [1006, 296] on div at bounding box center [921, 147] width 215 height 478
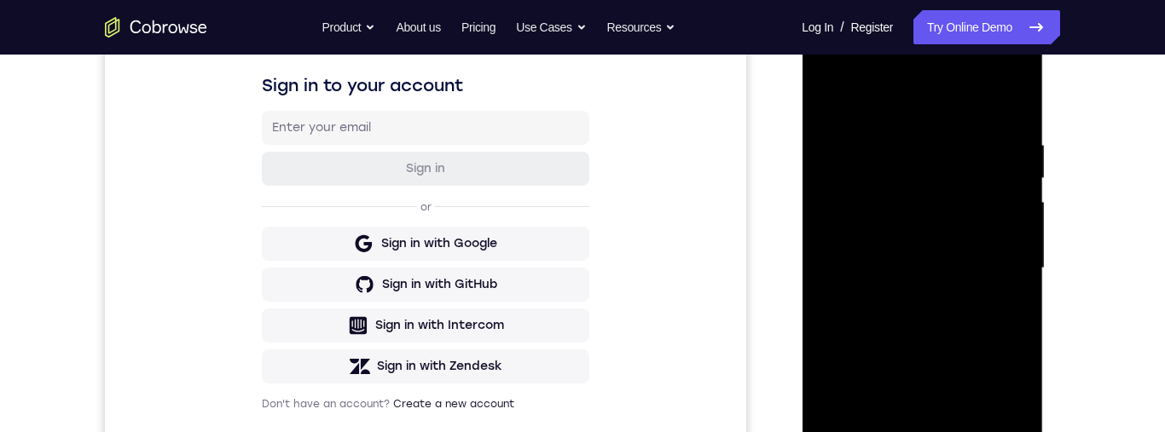
scroll to position [246, 0]
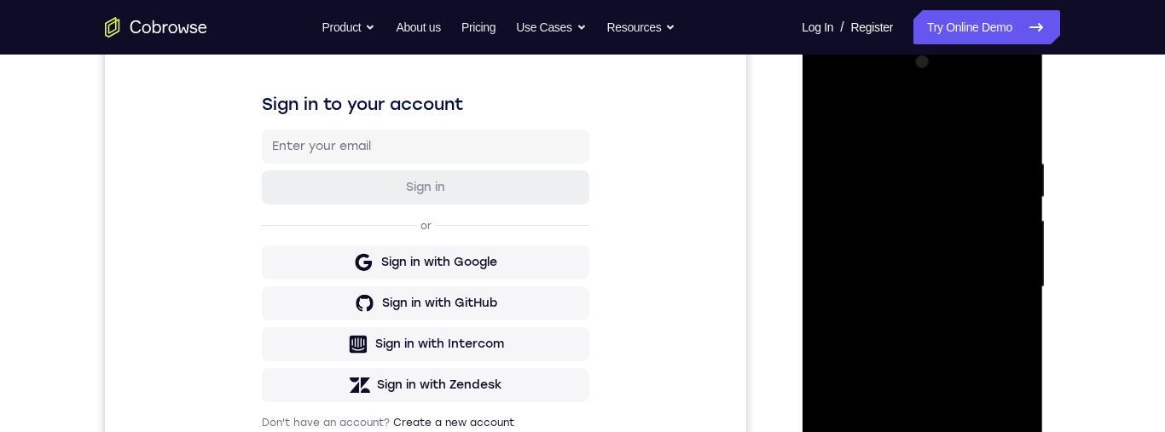
click at [930, 119] on div at bounding box center [921, 288] width 215 height 478
click at [900, 192] on div at bounding box center [921, 288] width 215 height 478
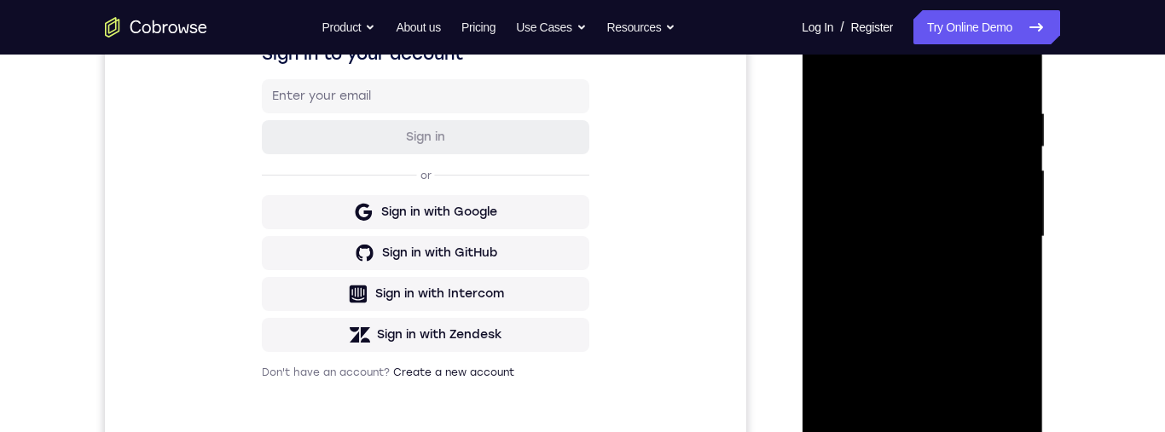
scroll to position [234, 0]
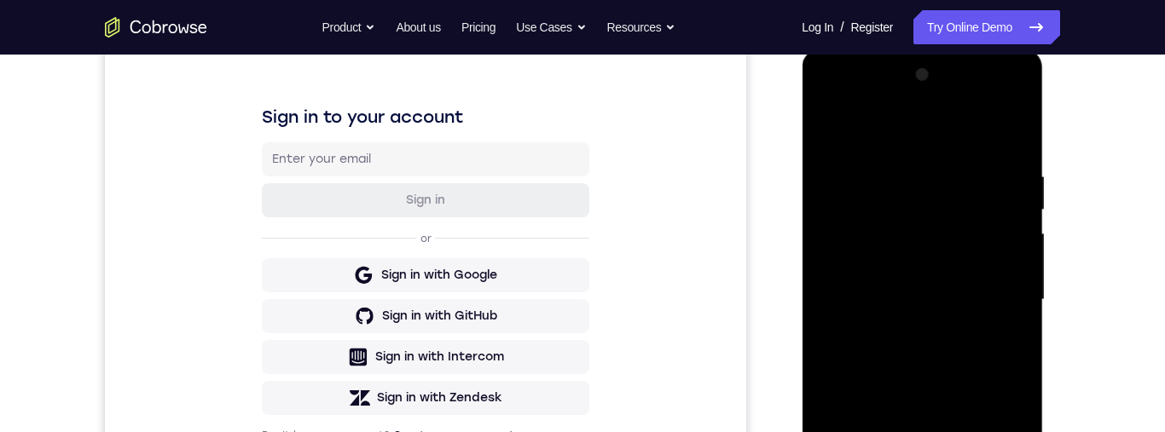
click at [905, 161] on div at bounding box center [921, 300] width 215 height 478
click at [859, 287] on div at bounding box center [921, 301] width 215 height 478
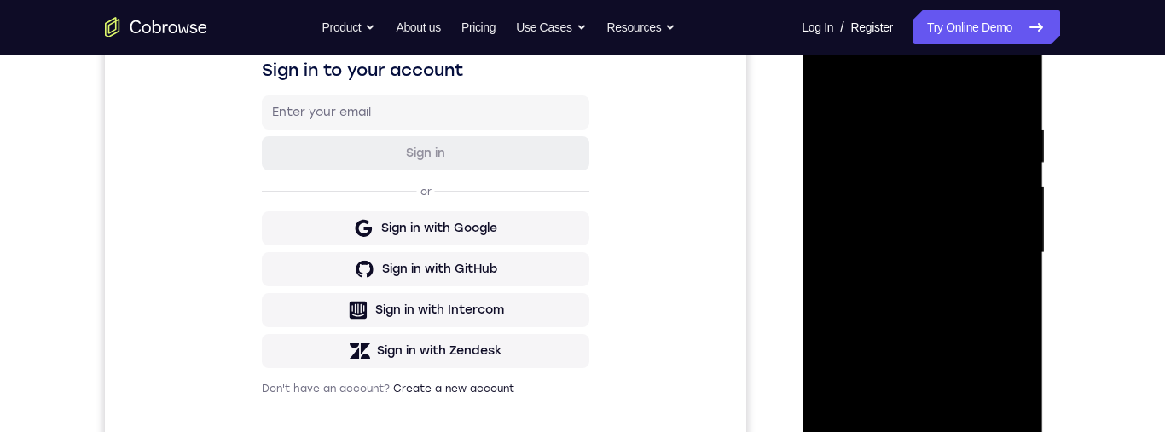
scroll to position [299, 0]
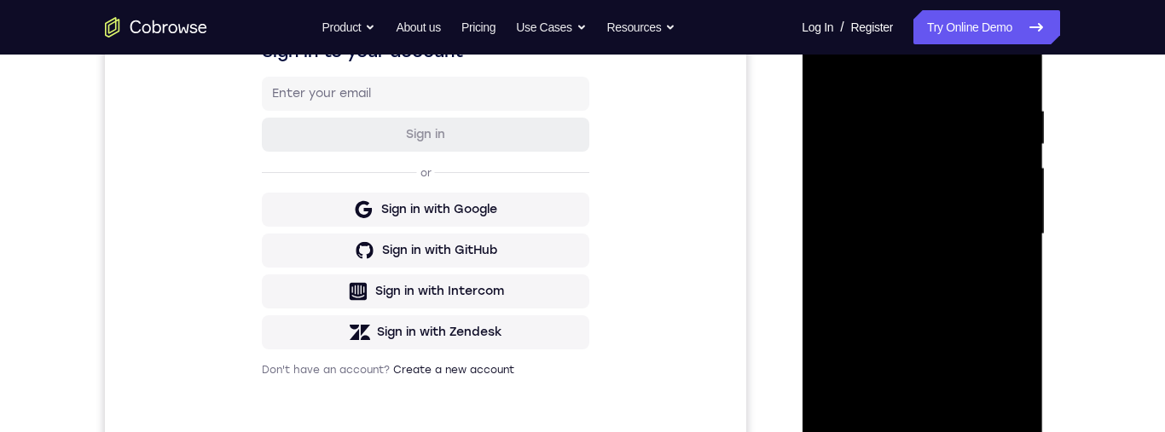
click at [961, 228] on div at bounding box center [921, 235] width 215 height 478
click at [942, 365] on div at bounding box center [921, 234] width 215 height 478
click at [948, 288] on div at bounding box center [921, 234] width 215 height 478
click at [971, 244] on div at bounding box center [921, 234] width 215 height 478
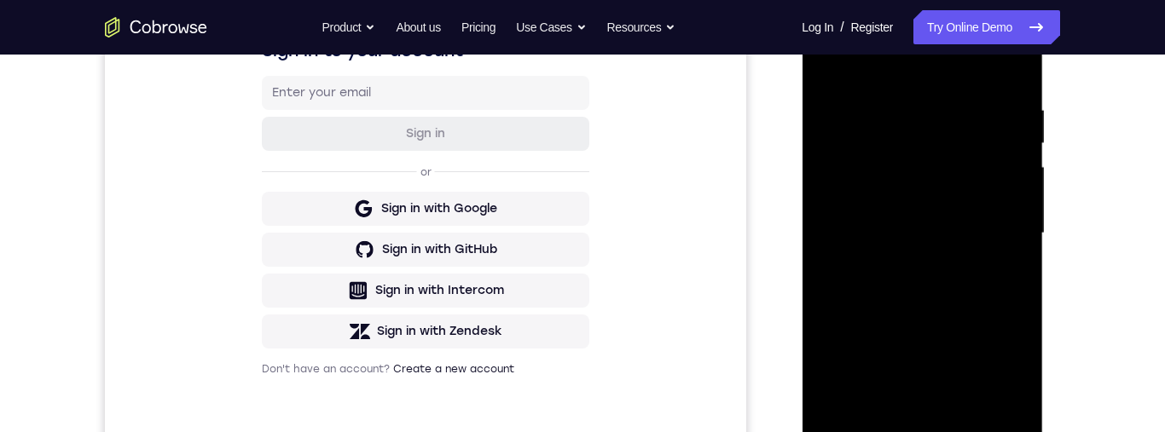
scroll to position [434, 0]
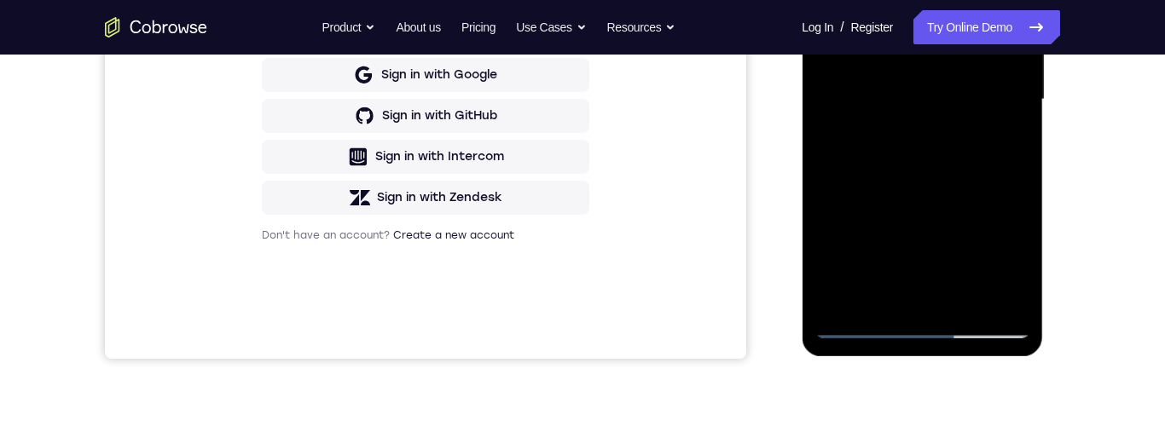
click at [926, 323] on div at bounding box center [921, 100] width 215 height 478
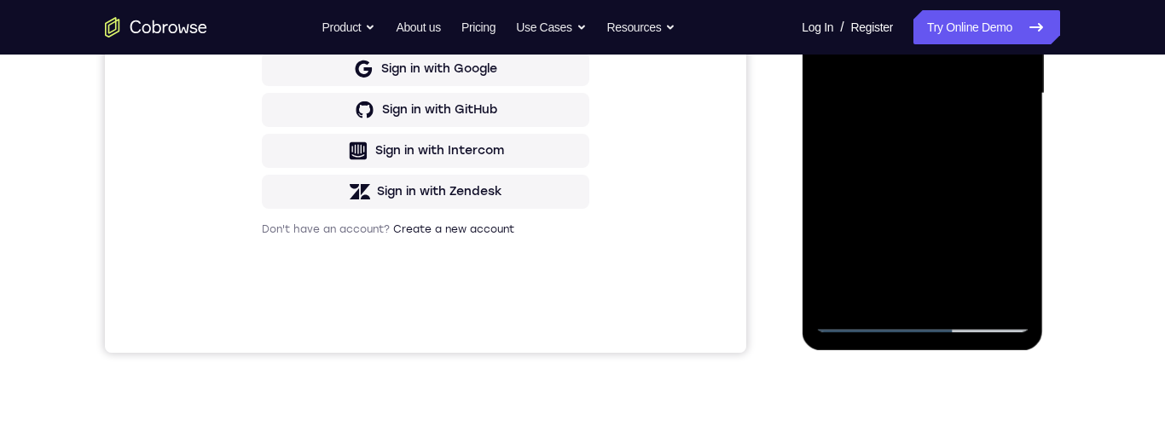
scroll to position [322, 0]
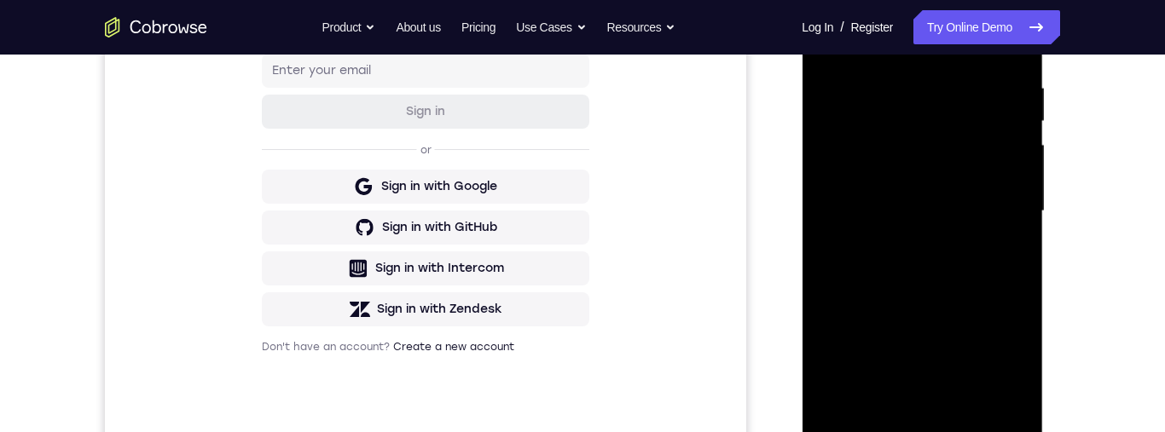
click at [851, 199] on div at bounding box center [921, 212] width 215 height 478
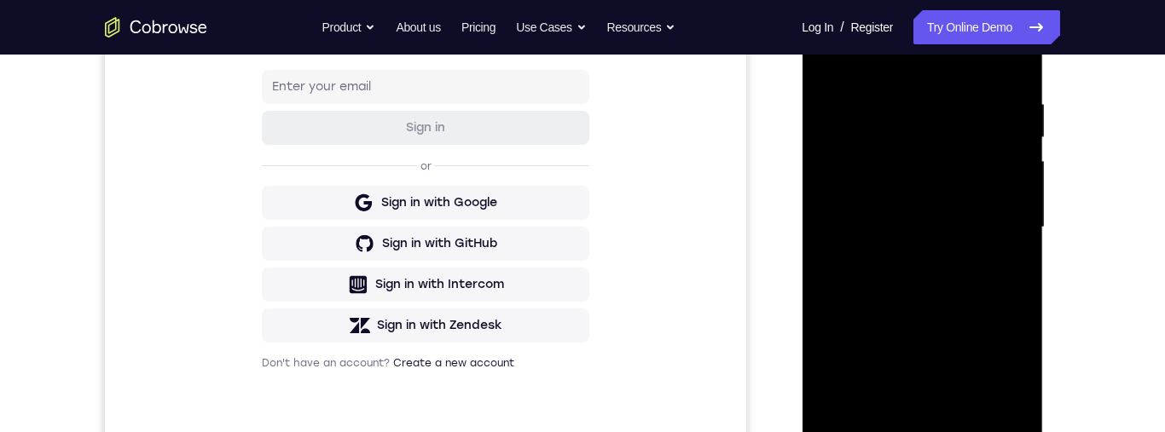
click at [1003, 219] on div at bounding box center [921, 228] width 215 height 478
click at [924, 184] on div at bounding box center [921, 228] width 215 height 478
click at [886, 152] on div at bounding box center [921, 228] width 215 height 478
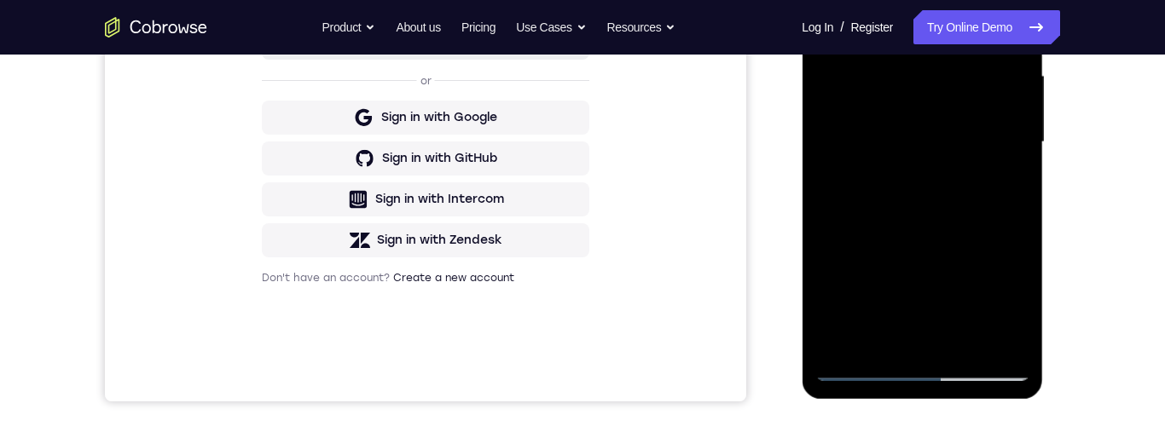
click at [924, 373] on div at bounding box center [921, 143] width 215 height 478
click at [1004, 287] on div at bounding box center [921, 143] width 215 height 478
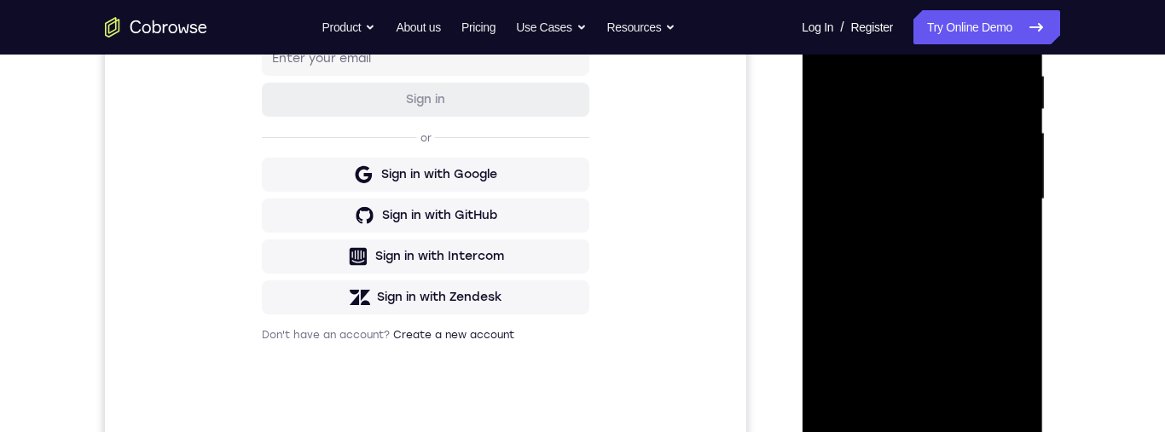
click at [941, 243] on div at bounding box center [921, 200] width 215 height 478
click at [928, 271] on div at bounding box center [921, 200] width 215 height 478
click at [953, 188] on div at bounding box center [921, 200] width 215 height 478
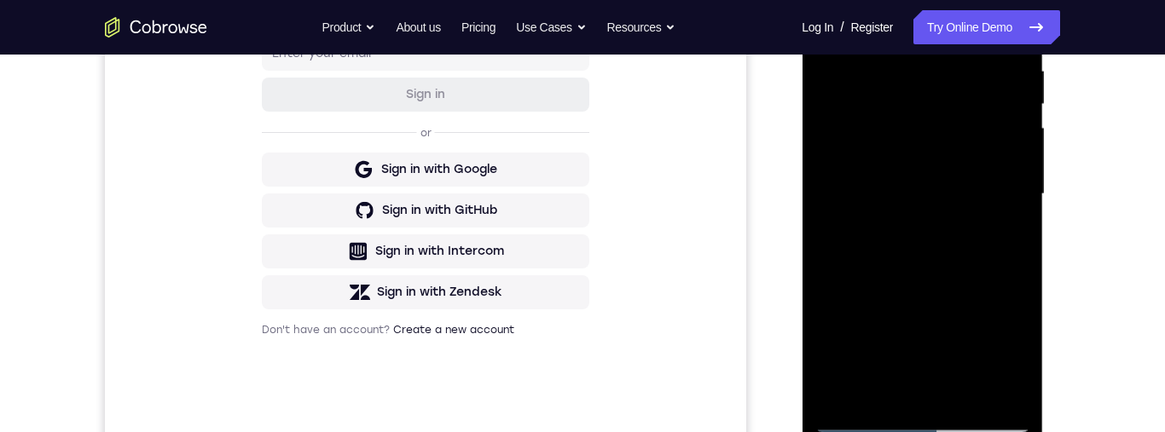
scroll to position [348, 0]
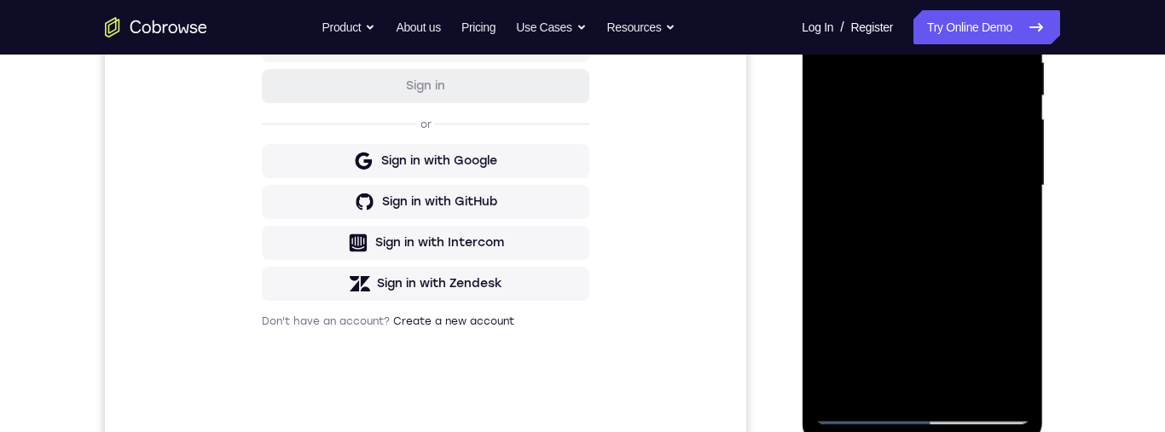
click at [842, 26] on div at bounding box center [921, 186] width 215 height 478
click at [888, 265] on div at bounding box center [921, 186] width 215 height 478
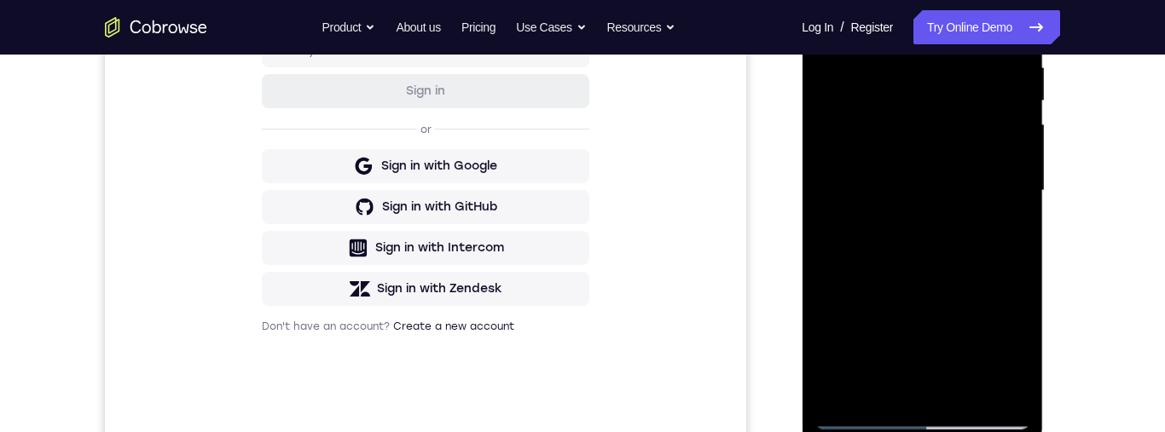
scroll to position [344, 0]
click at [931, 372] on div at bounding box center [921, 190] width 215 height 478
click at [936, 249] on div at bounding box center [921, 190] width 215 height 478
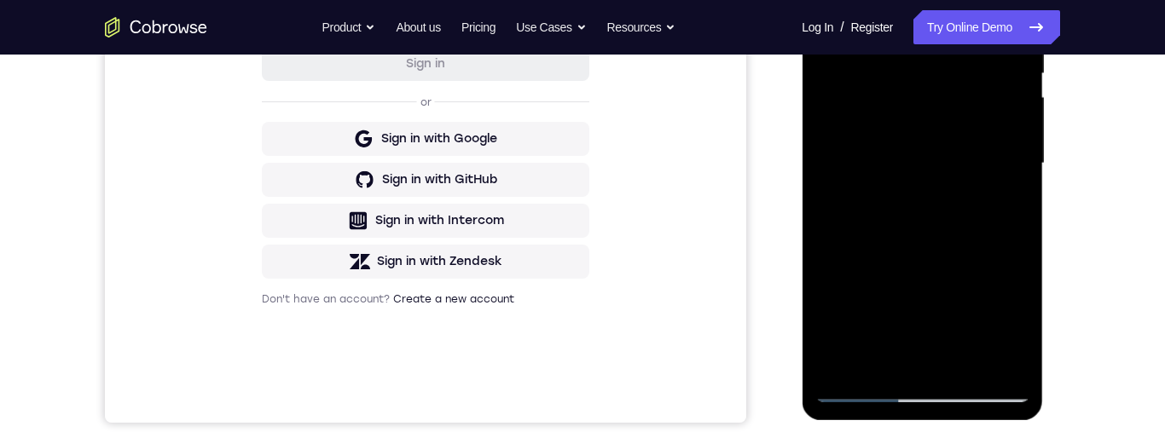
scroll to position [312, 0]
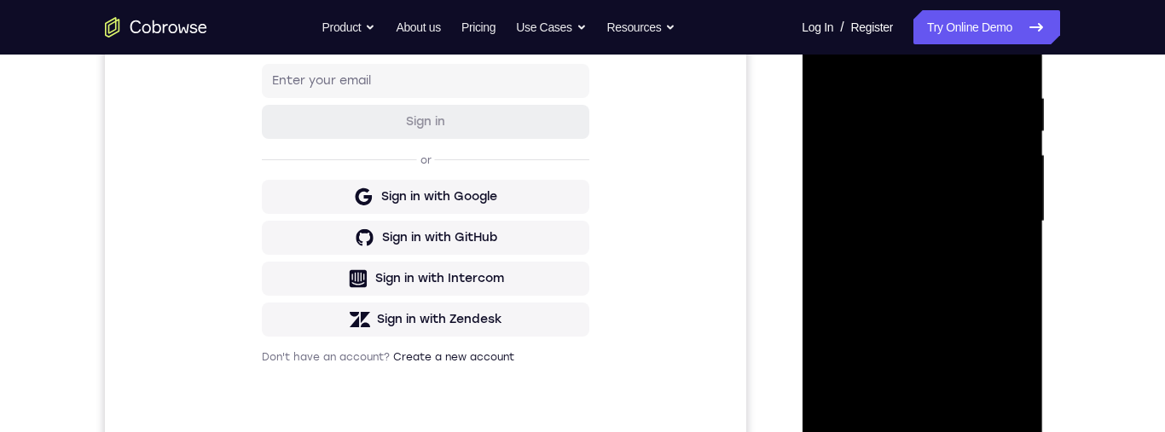
click at [914, 122] on div at bounding box center [921, 222] width 215 height 478
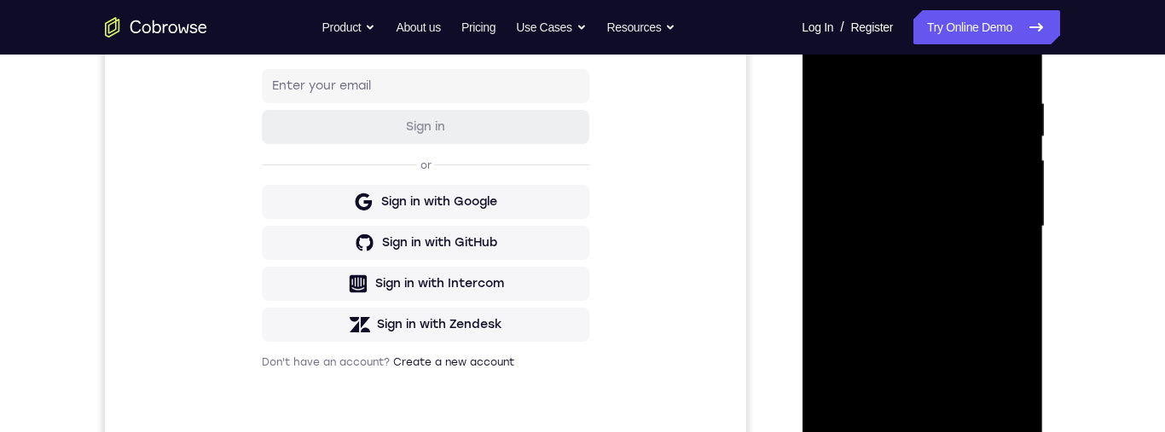
click at [1005, 142] on div at bounding box center [921, 227] width 215 height 478
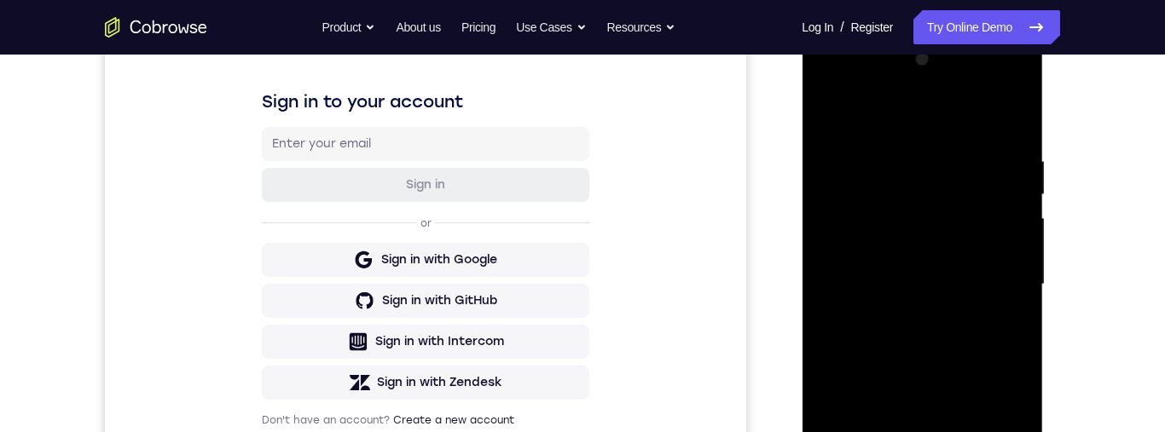
scroll to position [248, 0]
click at [1023, 119] on div at bounding box center [921, 286] width 215 height 478
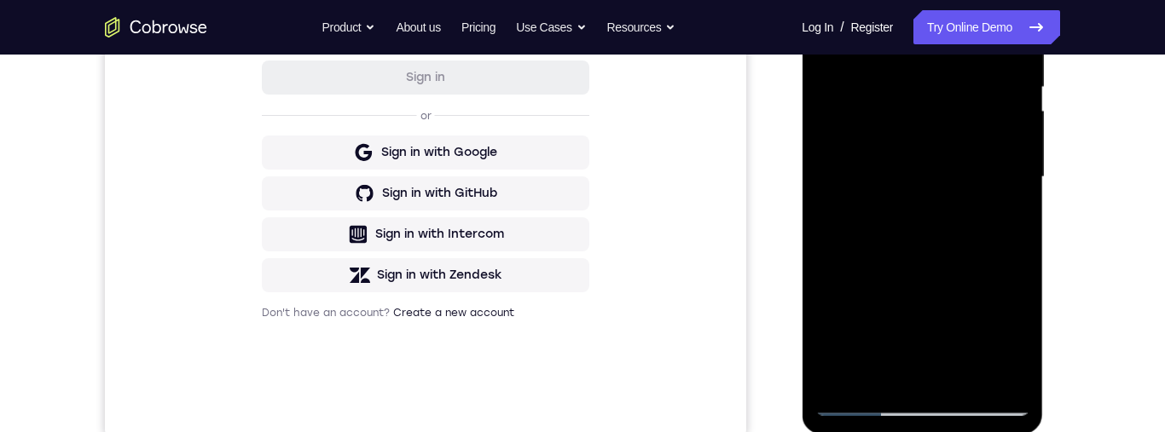
click at [864, 408] on div at bounding box center [921, 178] width 215 height 478
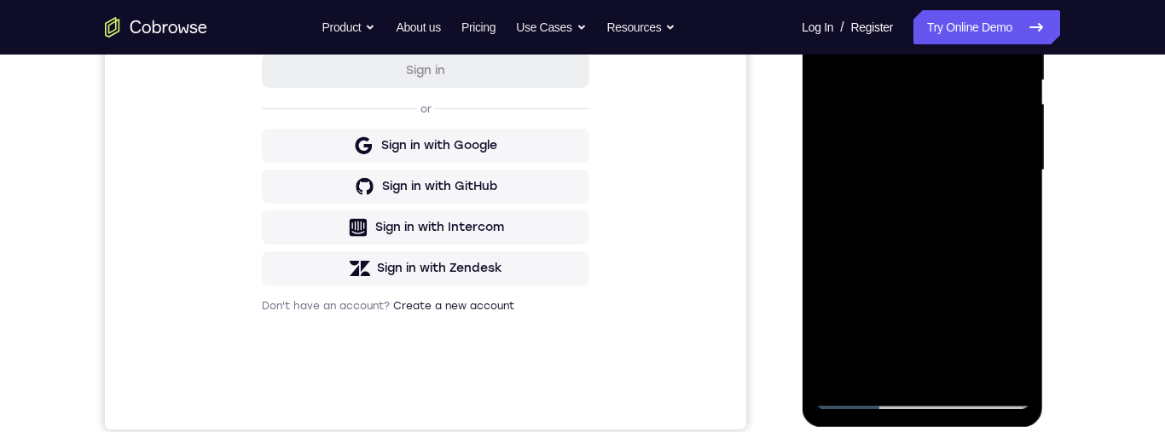
scroll to position [255, 0]
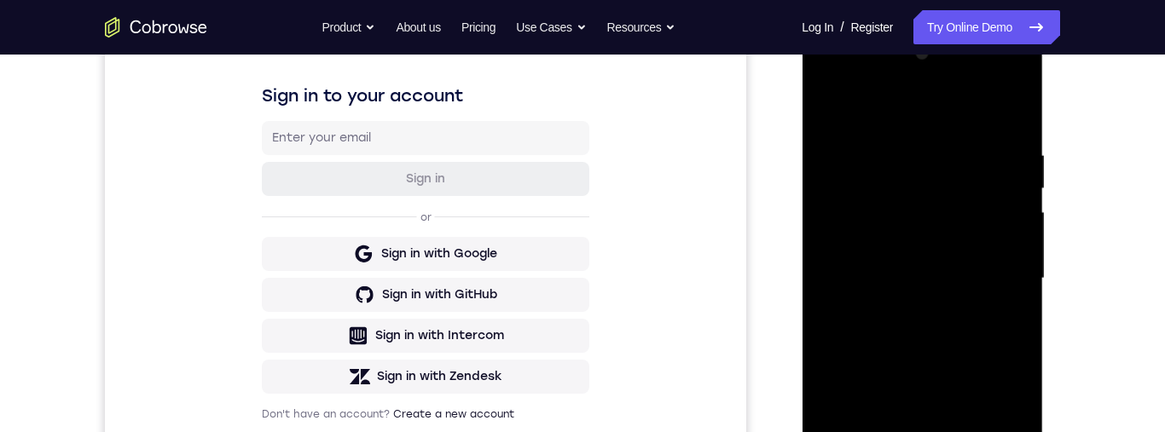
click at [988, 86] on div at bounding box center [921, 279] width 215 height 478
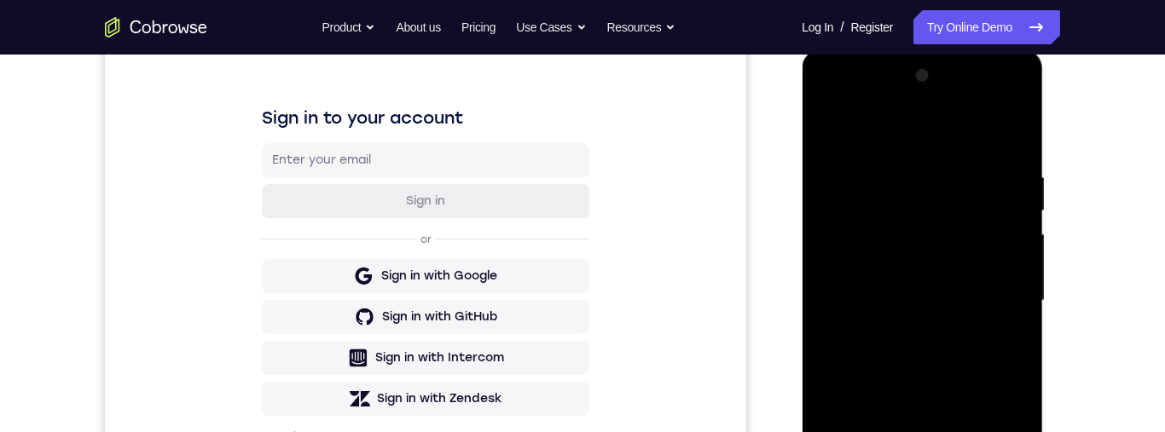
click at [846, 112] on div at bounding box center [921, 301] width 215 height 478
click at [894, 214] on div at bounding box center [921, 301] width 215 height 478
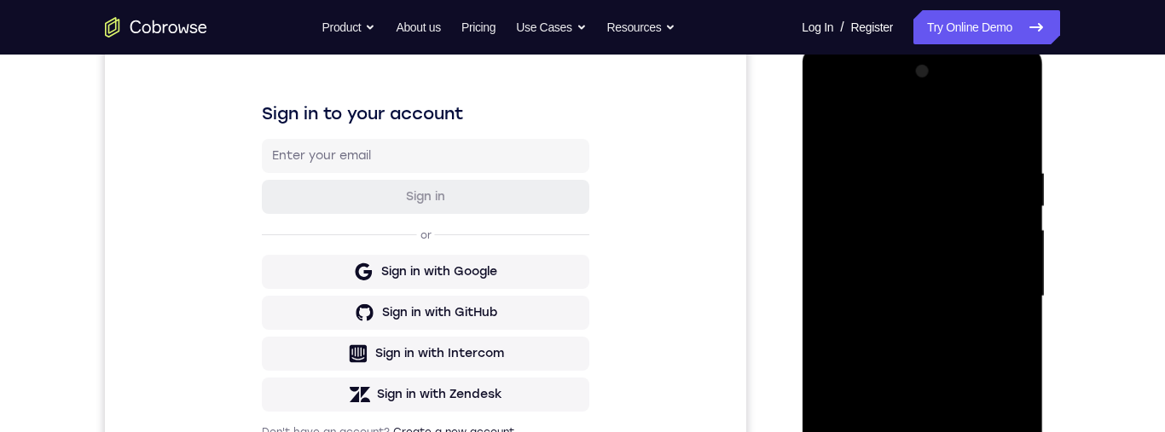
scroll to position [229, 0]
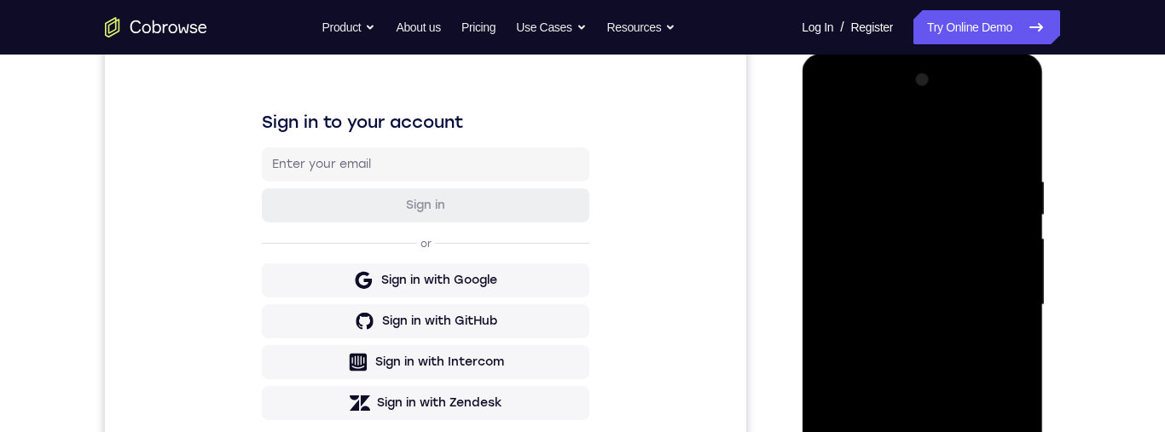
click at [909, 165] on div at bounding box center [921, 306] width 215 height 478
click at [846, 131] on div at bounding box center [921, 306] width 215 height 478
